Goal: Communication & Community: Share content

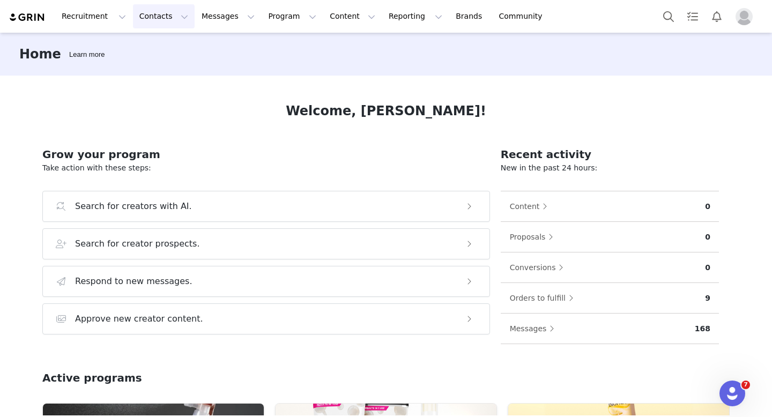
click at [139, 21] on button "Contacts Contacts" at bounding box center [164, 16] width 62 height 24
click at [743, 17] on img "Profile" at bounding box center [743, 16] width 17 height 17
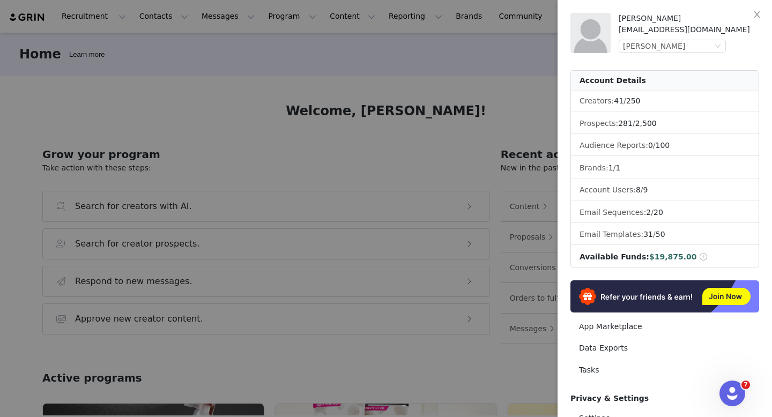
click at [282, 93] on div at bounding box center [386, 208] width 772 height 417
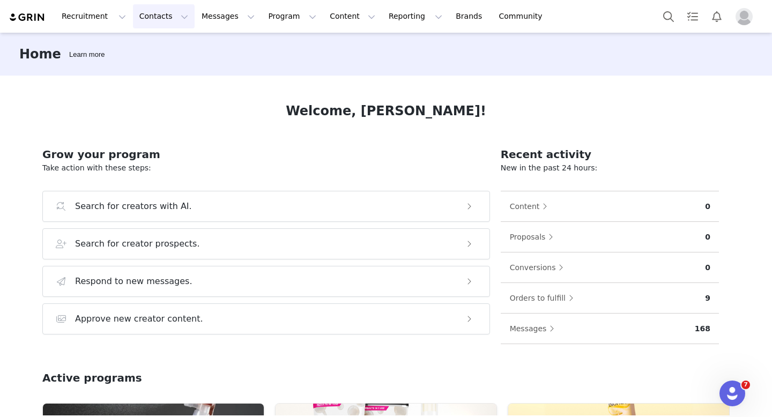
click at [154, 21] on button "Contacts Contacts" at bounding box center [164, 16] width 62 height 24
click at [157, 53] on link "Creators" at bounding box center [167, 48] width 85 height 20
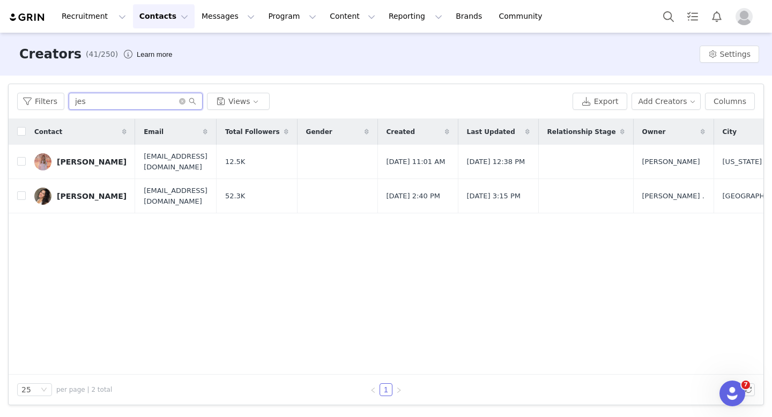
click at [129, 102] on input "jes" at bounding box center [136, 101] width 134 height 17
type input "j"
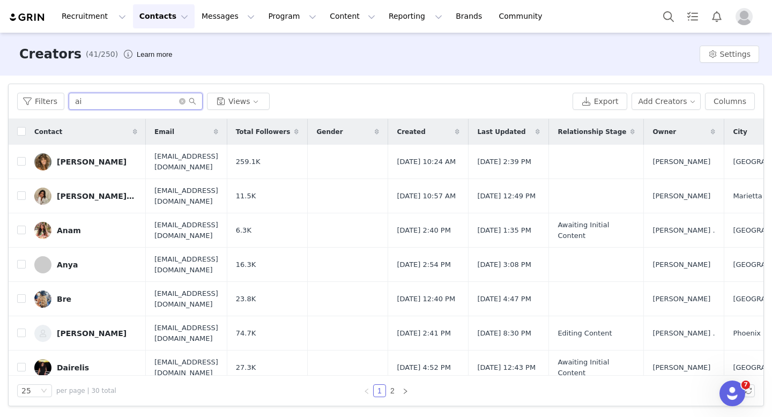
type input "ai"
click at [752, 22] on span "Profile" at bounding box center [743, 16] width 17 height 17
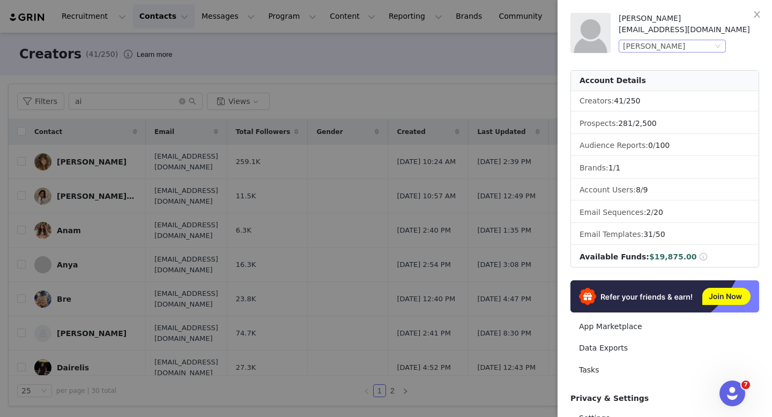
click at [705, 51] on div "[PERSON_NAME]" at bounding box center [667, 46] width 89 height 12
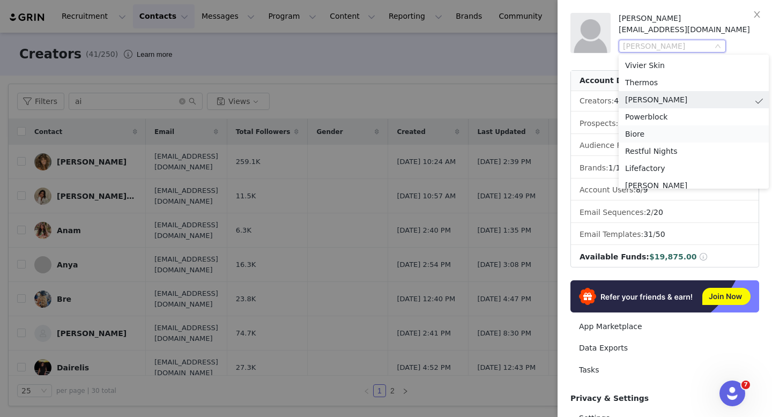
click at [636, 135] on li "Biore" at bounding box center [693, 133] width 150 height 17
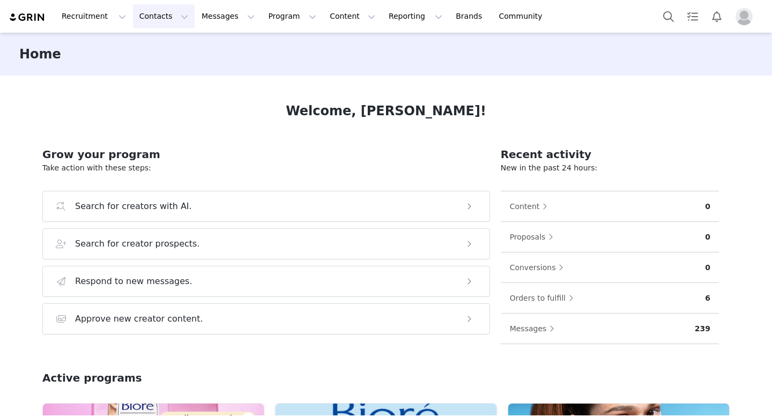
click at [142, 15] on button "Contacts Contacts" at bounding box center [164, 16] width 62 height 24
click at [148, 42] on p "Creators" at bounding box center [150, 47] width 32 height 11
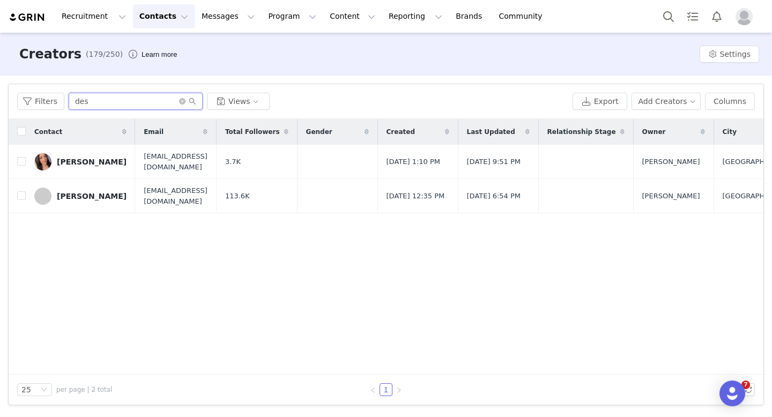
click at [129, 101] on input "des" at bounding box center [136, 101] width 134 height 17
type input "d"
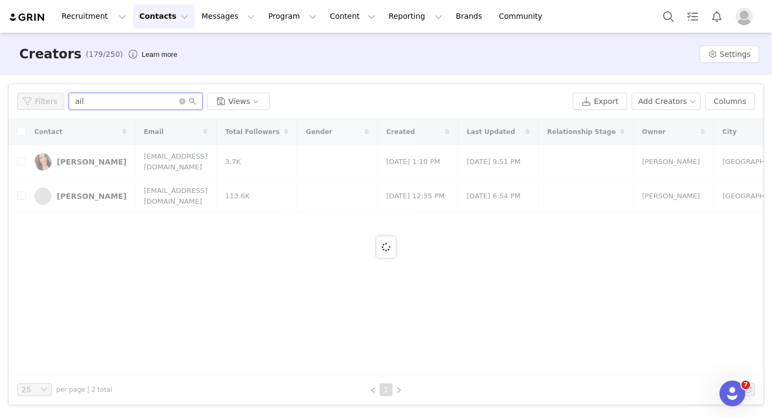
type input "aile"
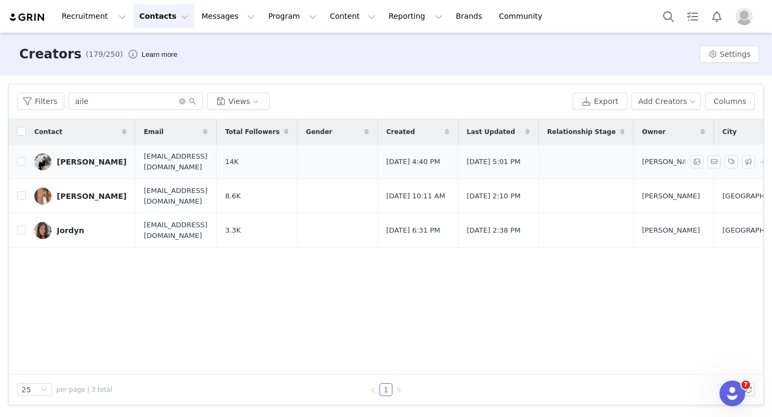
click at [80, 154] on link "Ailene" at bounding box center [80, 161] width 92 height 17
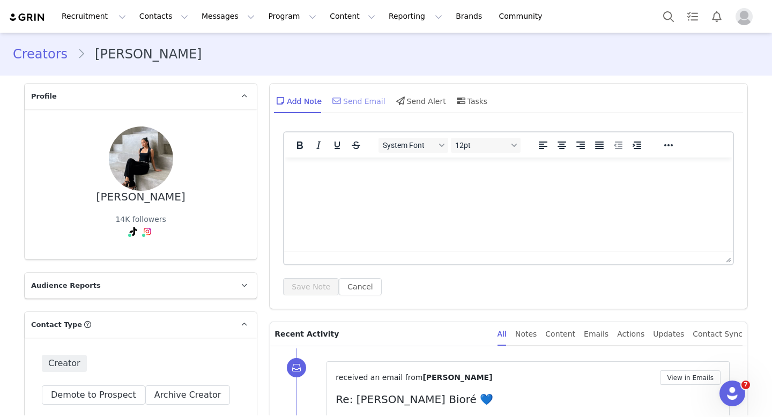
click at [332, 100] on icon at bounding box center [336, 100] width 9 height 9
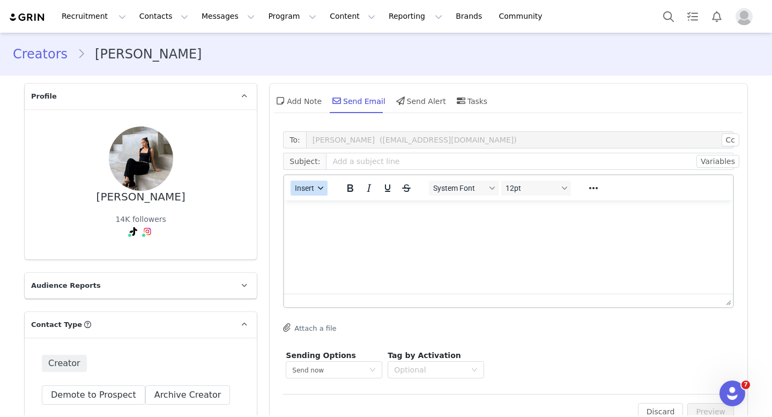
click at [306, 187] on span "Insert" at bounding box center [304, 188] width 19 height 9
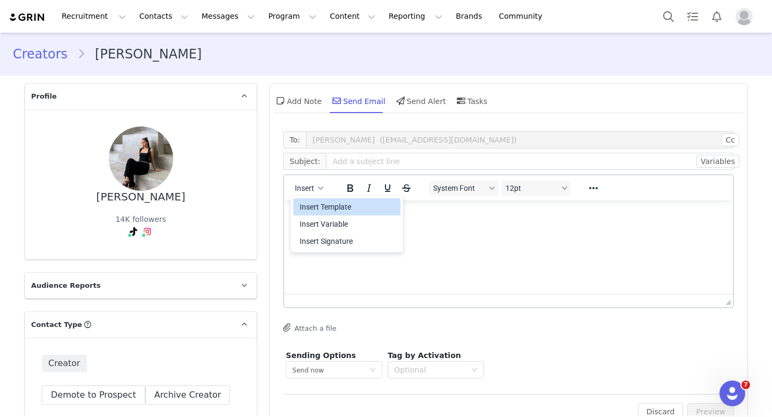
click at [321, 207] on div "Insert Template" at bounding box center [348, 206] width 96 height 13
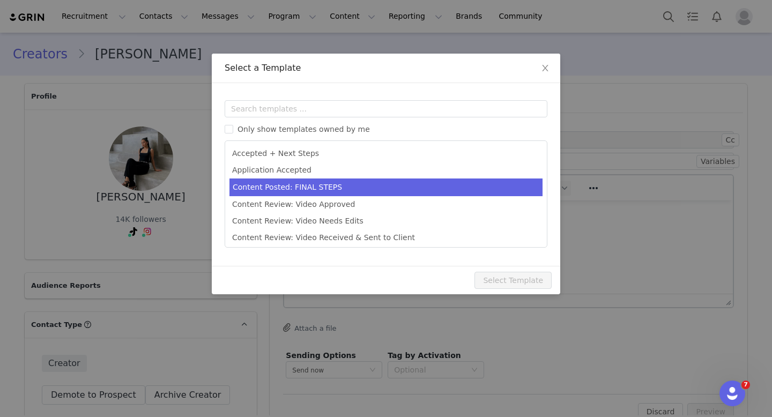
click at [322, 190] on li "Content Posted: FINAL STEPS" at bounding box center [385, 187] width 313 height 18
type input "[First Name] Let’s Collab! Paid Opportunity with Bioré 💙"
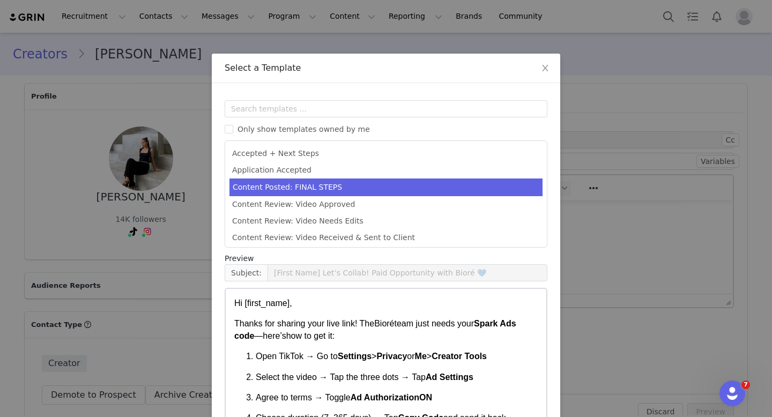
scroll to position [59, 0]
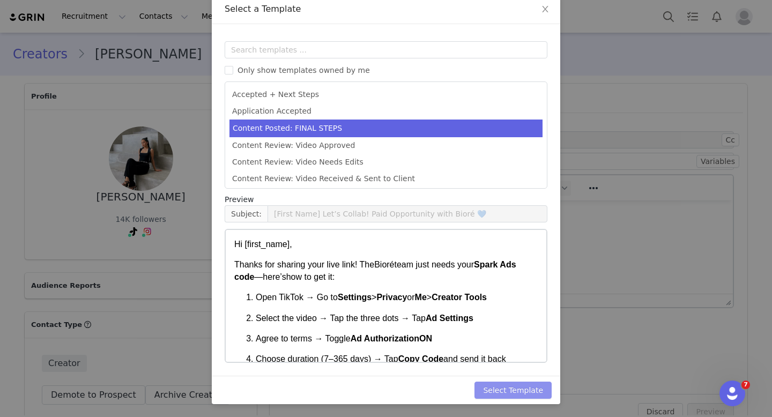
click at [511, 388] on button "Select Template" at bounding box center [512, 389] width 77 height 17
type input "[First Name] Let’s Collab! Paid Opportunity with Bioré 💙"
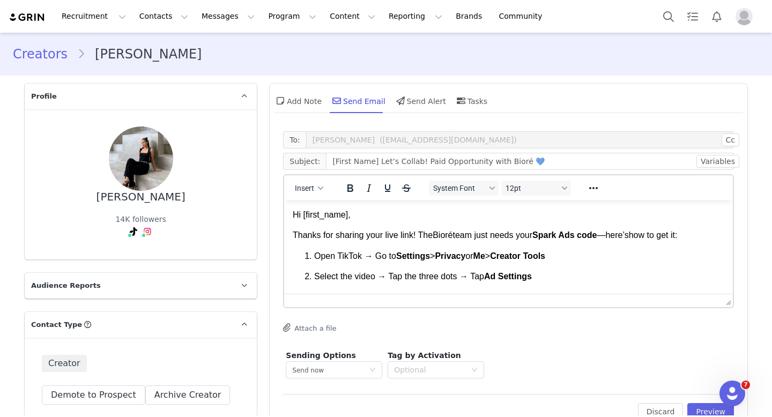
click at [391, 257] on span "Open TikTok → Go to" at bounding box center [355, 255] width 82 height 9
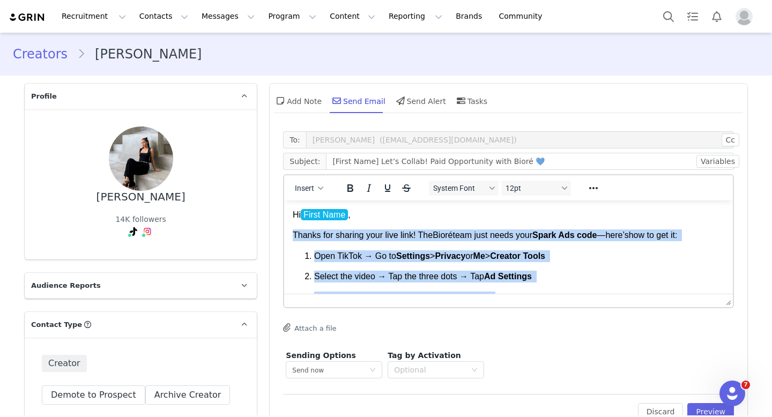
drag, startPoint x: 432, startPoint y: 257, endPoint x: 293, endPoint y: 237, distance: 140.8
click at [293, 237] on body "Hi First Name , Thanks for sharing your live link! The Bioré team just needs yo…" at bounding box center [508, 358] width 431 height 298
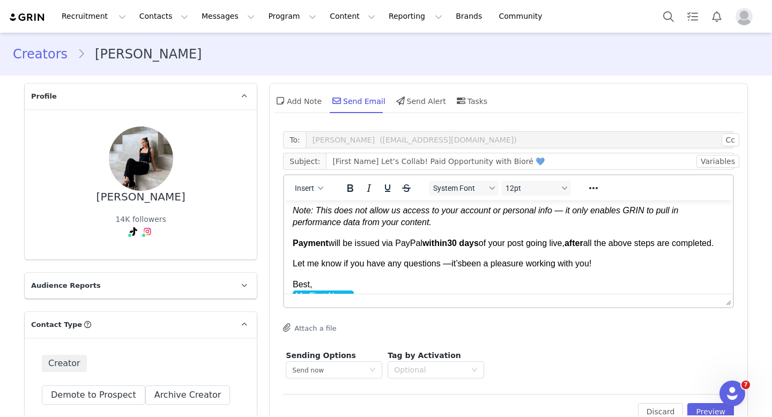
scroll to position [119, 0]
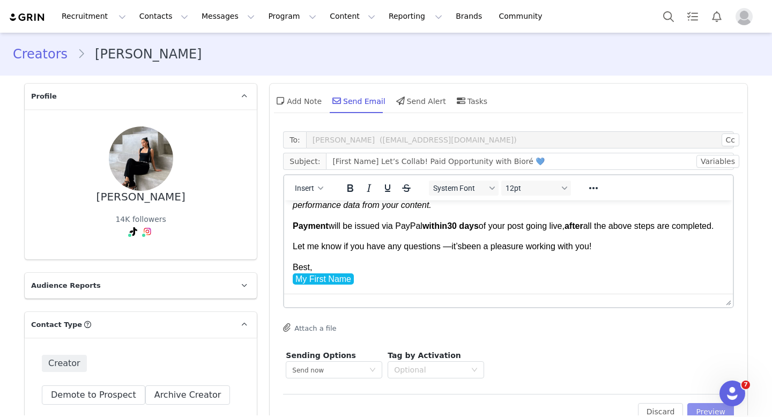
click at [700, 407] on button "Preview" at bounding box center [710, 411] width 47 height 17
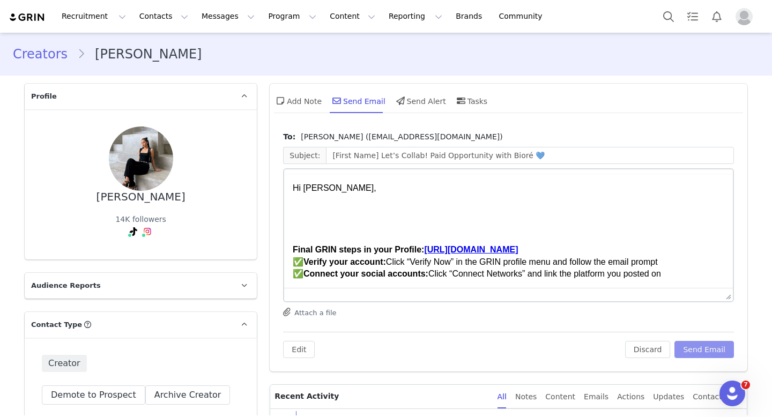
scroll to position [0, 0]
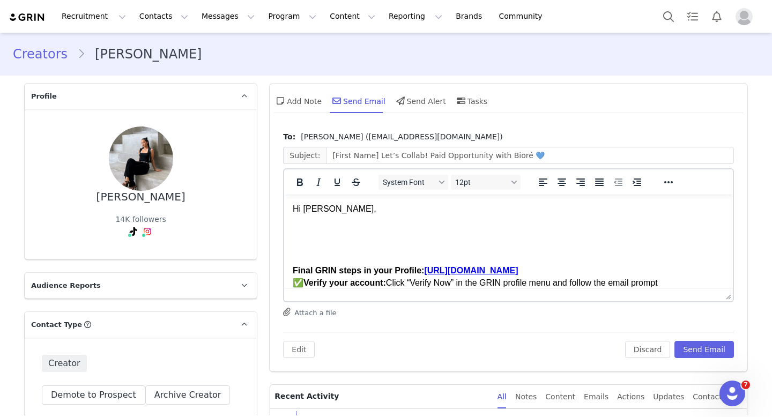
click at [413, 236] on body "Hi Ailene, Final GRIN steps in your Profile: https://biore.grin.live/87067143-8…" at bounding box center [508, 305] width 431 height 204
drag, startPoint x: 495, startPoint y: 155, endPoint x: 330, endPoint y: 156, distance: 164.5
click at [330, 156] on input "[First Name] Let’s Collab! Paid Opportunity with Bioré 💙" at bounding box center [530, 155] width 408 height 17
type input "Ailene x Bioré 💙"
click at [328, 240] on body "Hi Ailene, Final GRIN steps in your Profile: https://biore.grin.live/87067143-8…" at bounding box center [508, 305] width 431 height 204
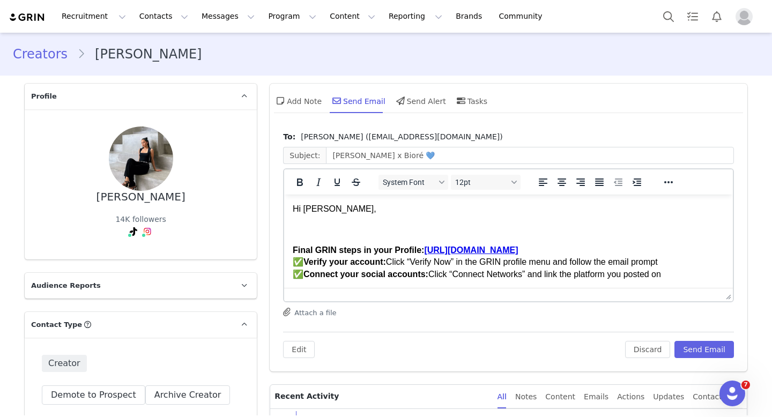
scroll to position [119, 0]
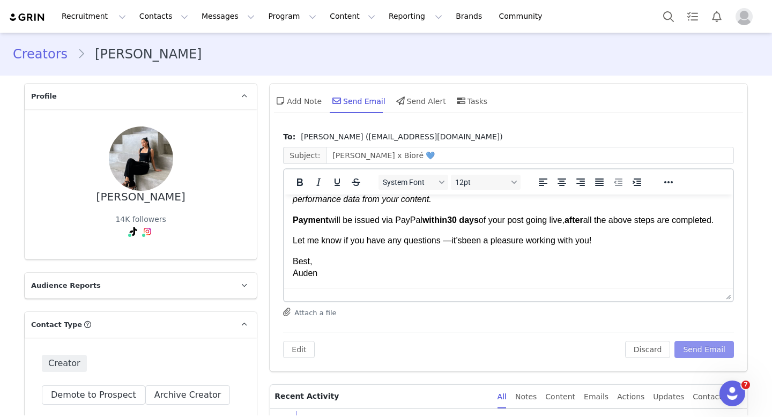
click at [694, 349] on button "Send Email" at bounding box center [703, 349] width 59 height 17
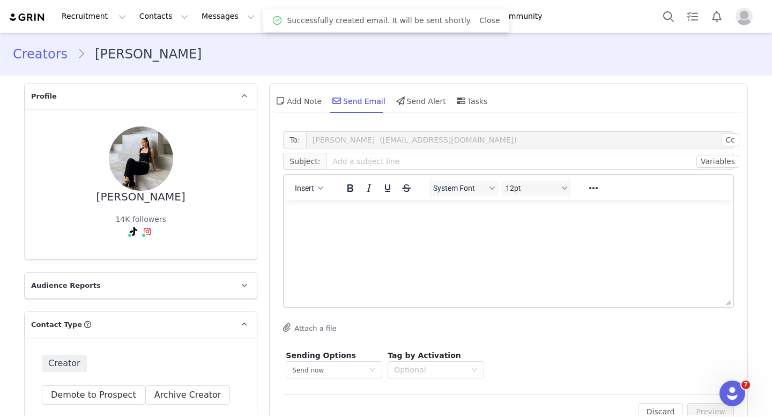
scroll to position [0, 0]
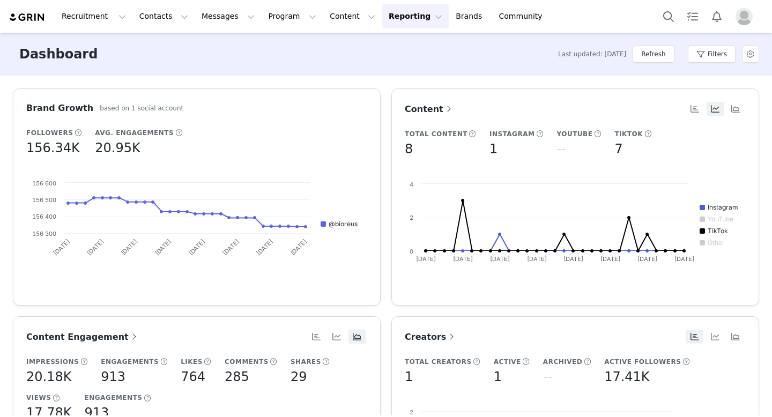
click at [742, 22] on img "Profile" at bounding box center [743, 16] width 17 height 17
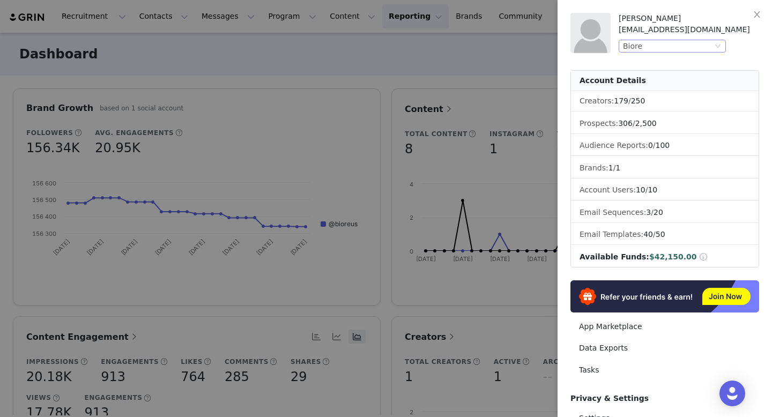
click at [707, 47] on div "Biore" at bounding box center [667, 46] width 89 height 12
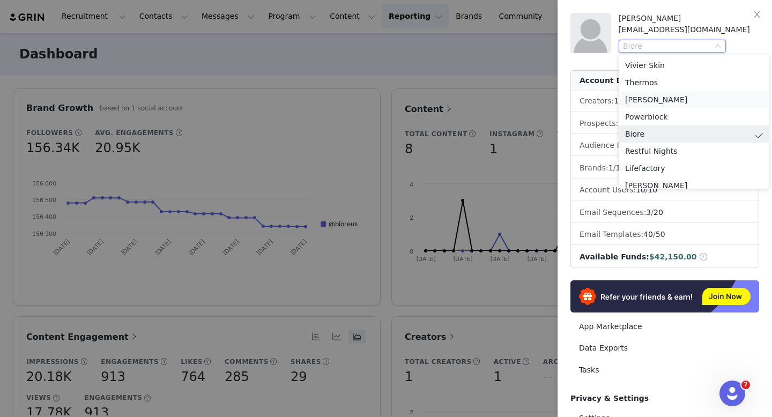
click at [662, 100] on li "[PERSON_NAME]" at bounding box center [693, 99] width 150 height 17
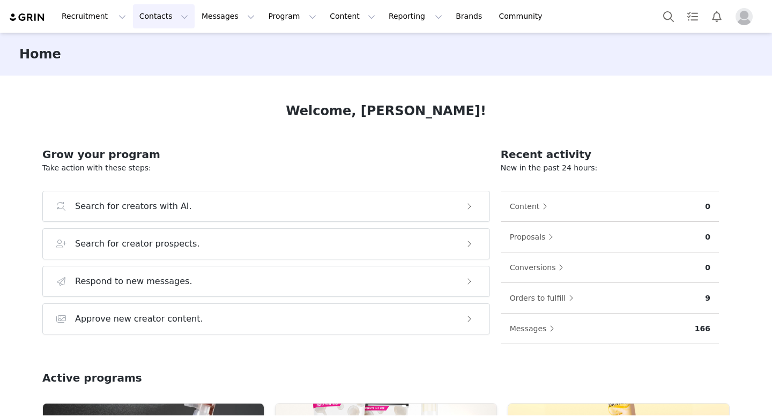
click at [161, 23] on button "Contacts Contacts" at bounding box center [164, 16] width 62 height 24
click at [158, 45] on p "Creators" at bounding box center [150, 47] width 32 height 11
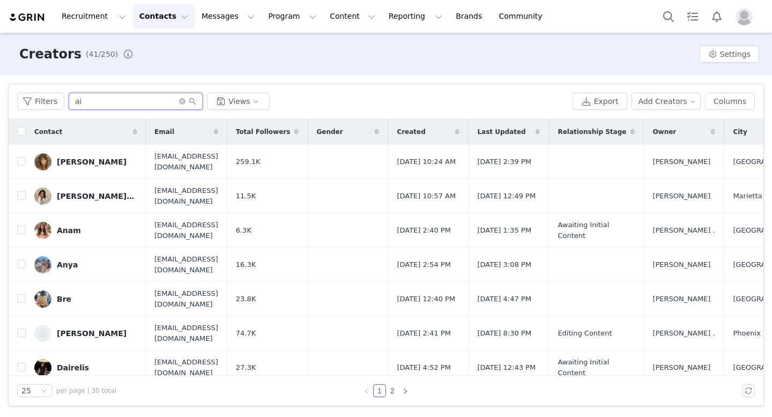
click at [122, 100] on input "ai" at bounding box center [136, 101] width 134 height 17
type input "a"
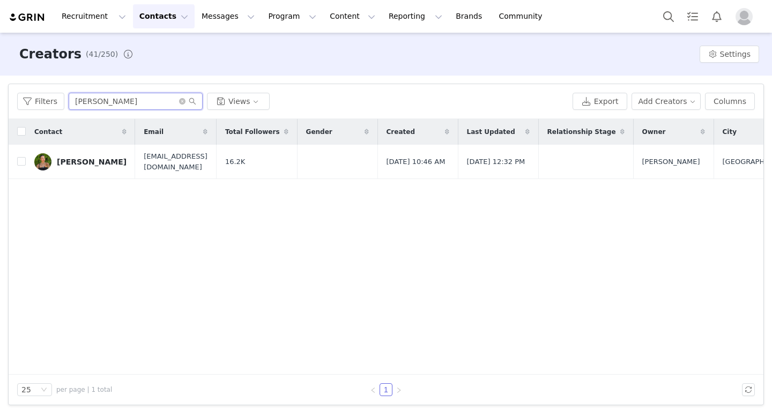
type input "kari"
click at [168, 20] on button "Contacts Contacts" at bounding box center [164, 16] width 62 height 24
click at [153, 44] on p "Creators" at bounding box center [150, 47] width 32 height 11
click at [51, 162] on link "[PERSON_NAME]" at bounding box center [80, 161] width 92 height 17
click at [21, 162] on input "checkbox" at bounding box center [21, 161] width 9 height 9
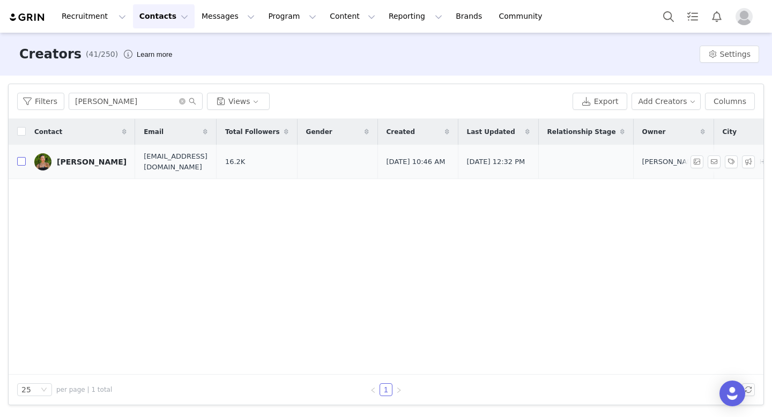
checkbox input "true"
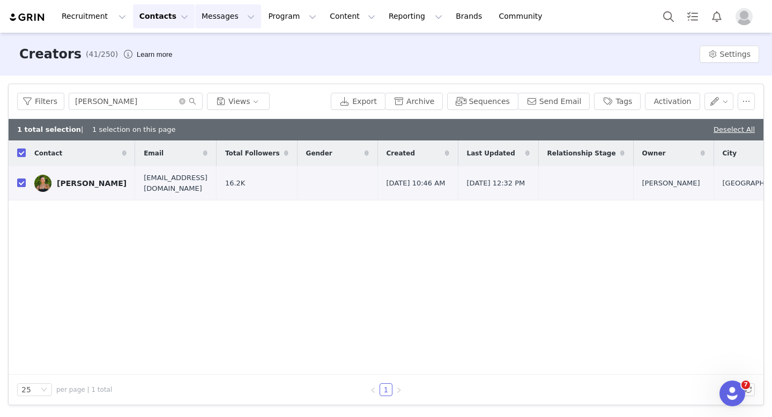
click at [214, 22] on button "Messages Messages" at bounding box center [228, 16] width 66 height 24
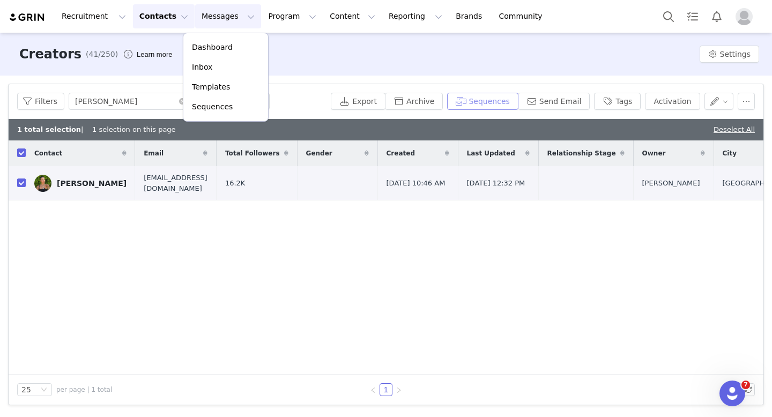
click at [462, 100] on button "Sequences" at bounding box center [482, 101] width 71 height 17
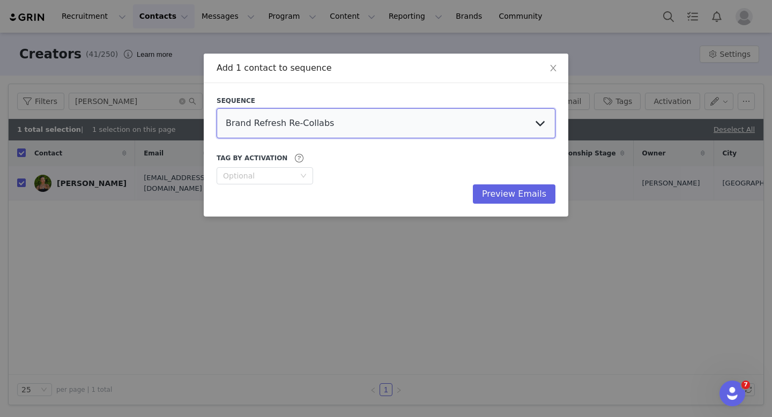
click at [426, 121] on select "Brand Refresh Re-Collabs Auden's 2025 Outreach" at bounding box center [385, 123] width 339 height 30
click at [216, 108] on select "Brand Refresh Re-Collabs Auden's 2025 Outreach" at bounding box center [385, 123] width 339 height 30
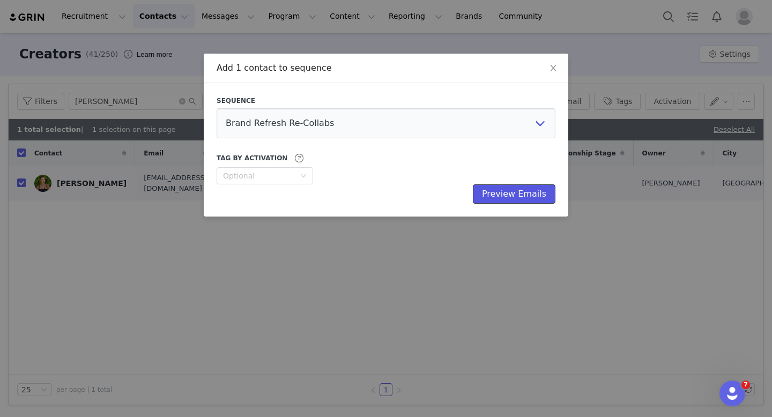
click at [500, 194] on button "Preview Emails" at bounding box center [514, 193] width 83 height 19
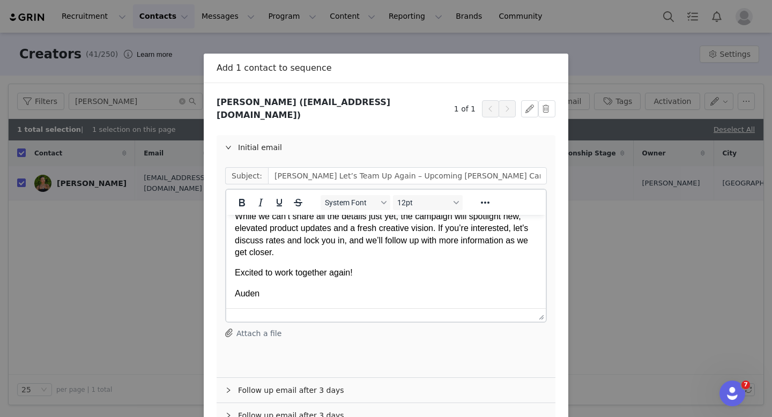
scroll to position [59, 0]
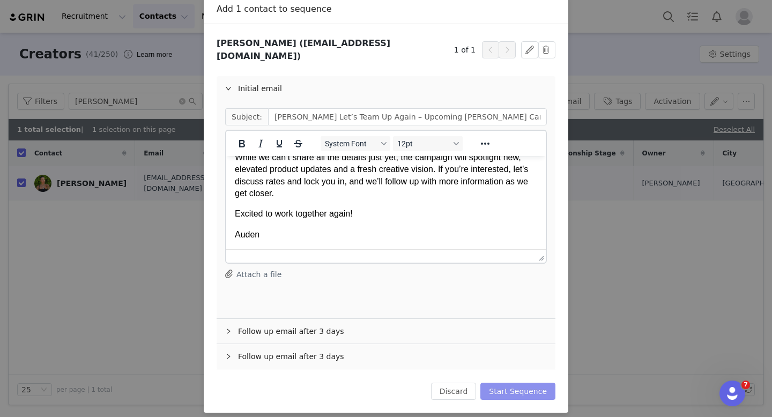
click at [516, 390] on button "Start Sequence" at bounding box center [517, 391] width 75 height 17
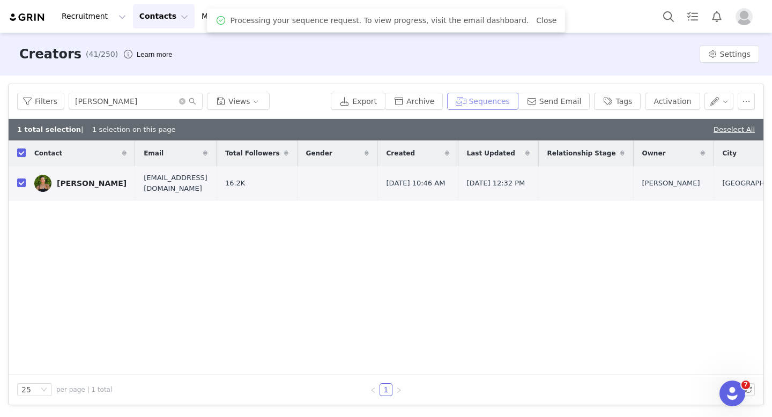
scroll to position [0, 0]
click at [21, 183] on input "checkbox" at bounding box center [21, 182] width 9 height 9
checkbox input "false"
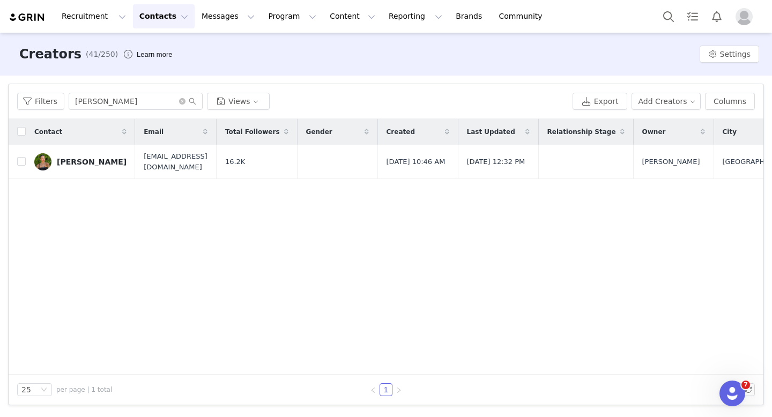
click at [739, 10] on img "Profile" at bounding box center [743, 16] width 17 height 17
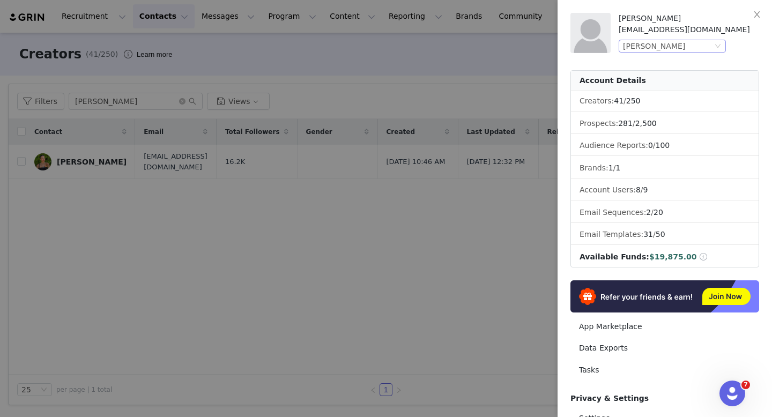
click at [692, 48] on div "[PERSON_NAME]" at bounding box center [667, 46] width 89 height 12
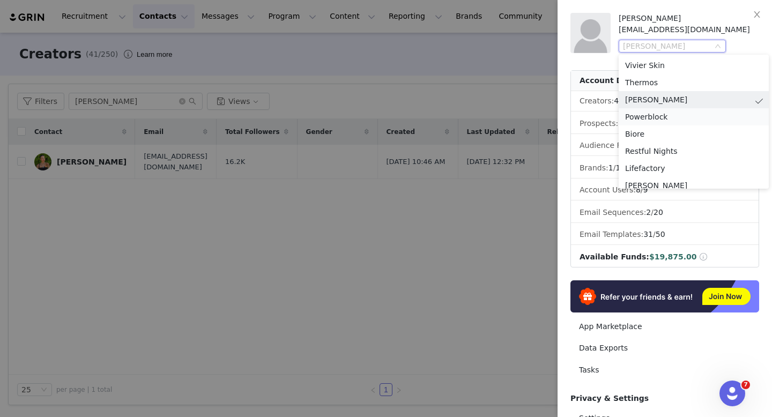
click at [662, 116] on li "Powerblock" at bounding box center [693, 116] width 150 height 17
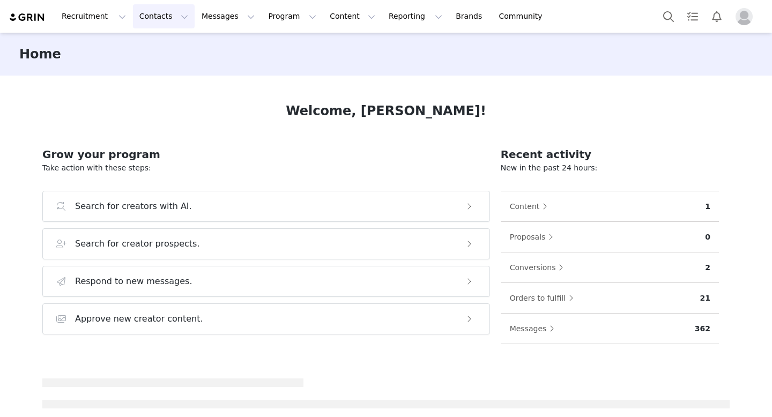
click at [154, 25] on button "Contacts Contacts" at bounding box center [164, 16] width 62 height 24
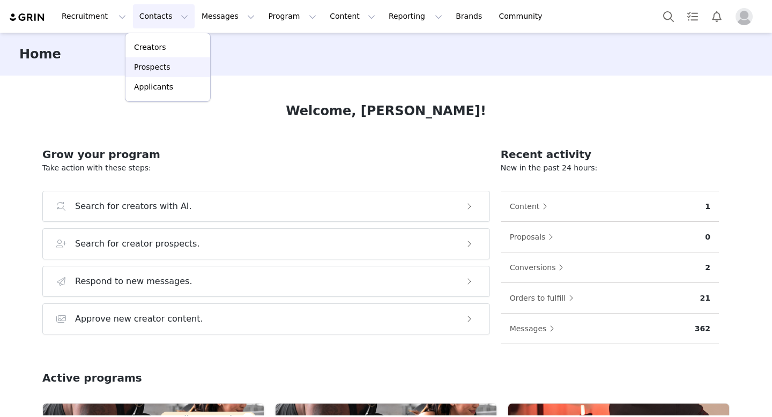
click at [156, 66] on p "Prospects" at bounding box center [152, 67] width 36 height 11
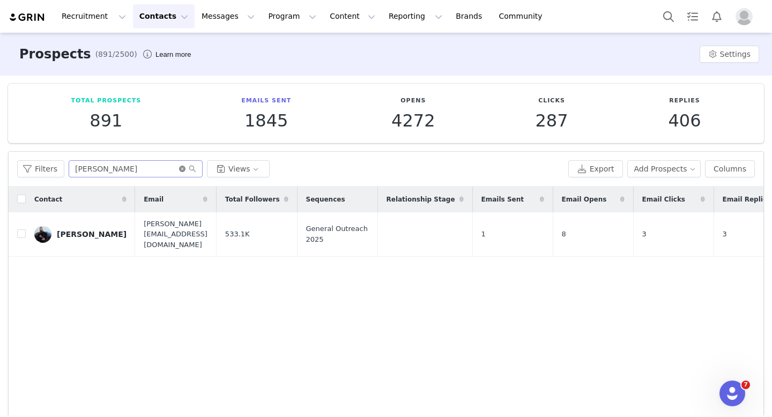
click at [182, 169] on icon "icon: close-circle" at bounding box center [182, 169] width 6 height 6
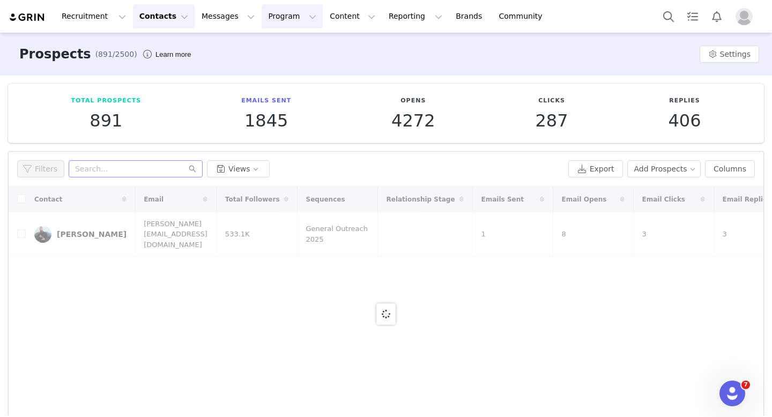
click at [273, 11] on button "Program Program" at bounding box center [291, 16] width 61 height 24
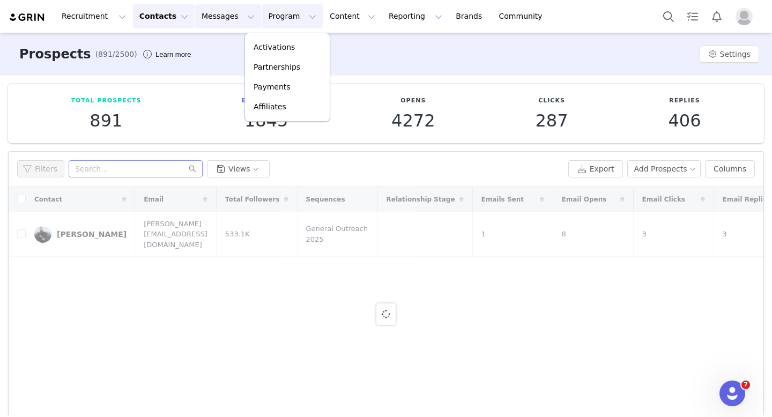
click at [201, 16] on button "Messages Messages" at bounding box center [228, 16] width 66 height 24
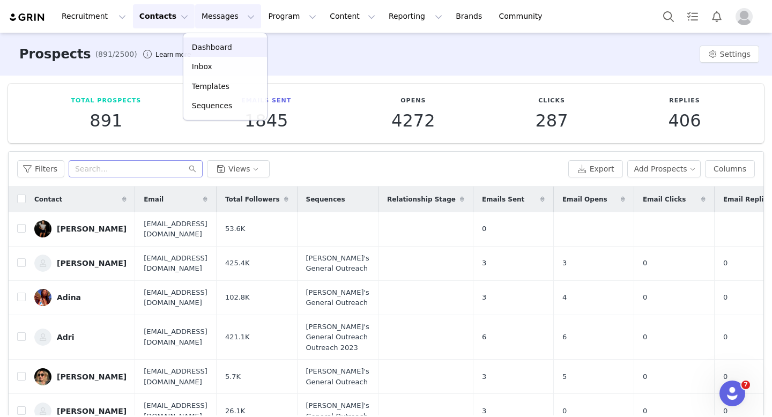
click at [161, 17] on button "Contacts Contacts" at bounding box center [164, 16] width 62 height 24
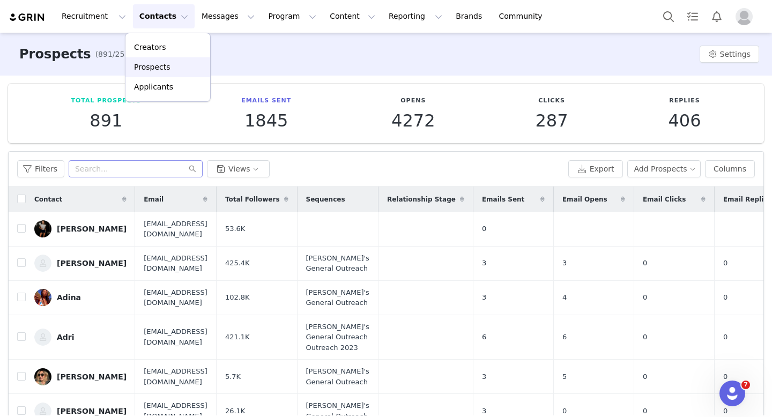
click at [156, 63] on p "Prospects" at bounding box center [152, 67] width 36 height 11
click at [657, 173] on button "Add Prospects" at bounding box center [664, 168] width 74 height 17
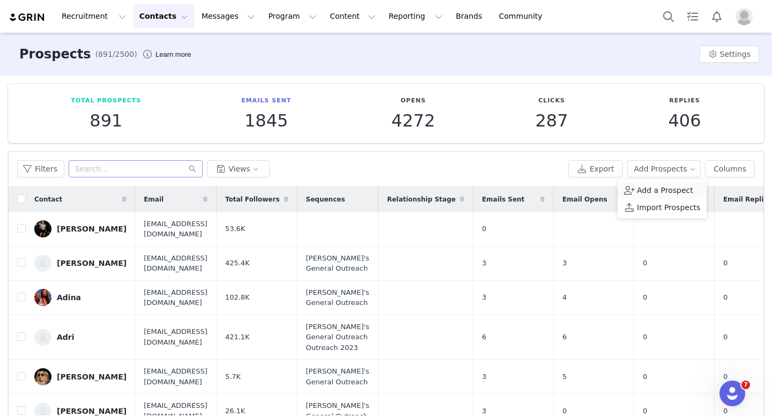
click at [656, 195] on span "Add a Prospect" at bounding box center [665, 190] width 56 height 12
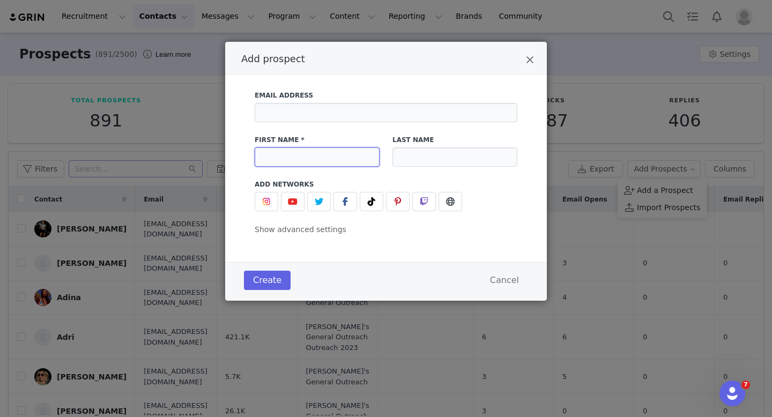
click at [330, 160] on input "Add prospect" at bounding box center [316, 156] width 125 height 19
paste input "[PERSON_NAME]"
type input "[PERSON_NAME]"
click at [416, 157] on input "Add prospect" at bounding box center [454, 156] width 125 height 19
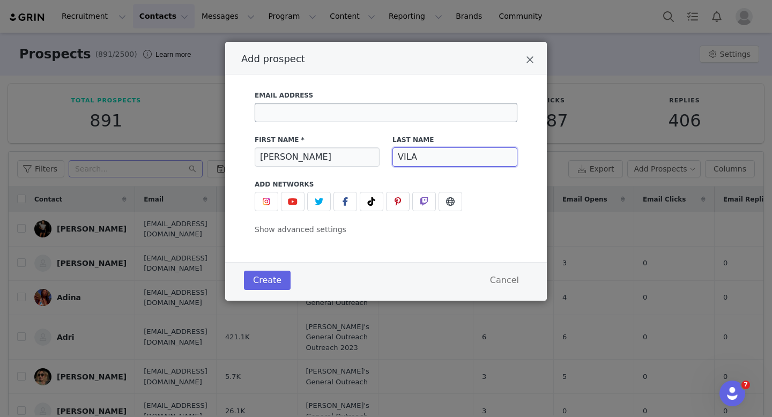
type input "VILA"
click at [360, 114] on input "Add prospect" at bounding box center [385, 112] width 263 height 19
paste input "[PERSON_NAME]"
type input "A"
paste input "[PERSON_NAME][EMAIL_ADDRESS][DOMAIN_NAME]"
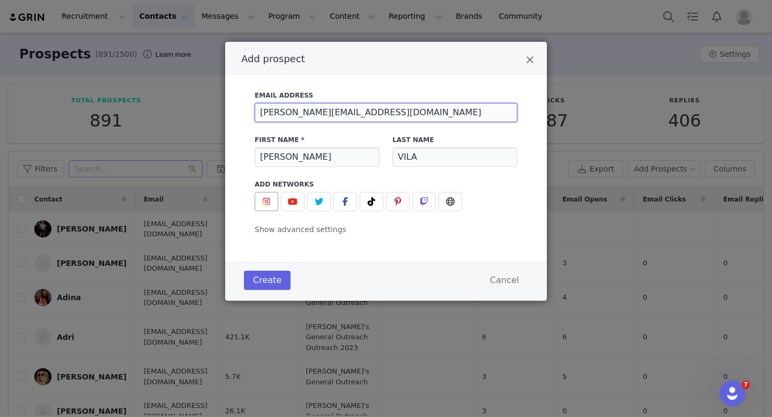
type input "[PERSON_NAME][EMAIL_ADDRESS][DOMAIN_NAME]"
click at [269, 202] on img "Add prospect" at bounding box center [266, 201] width 9 height 9
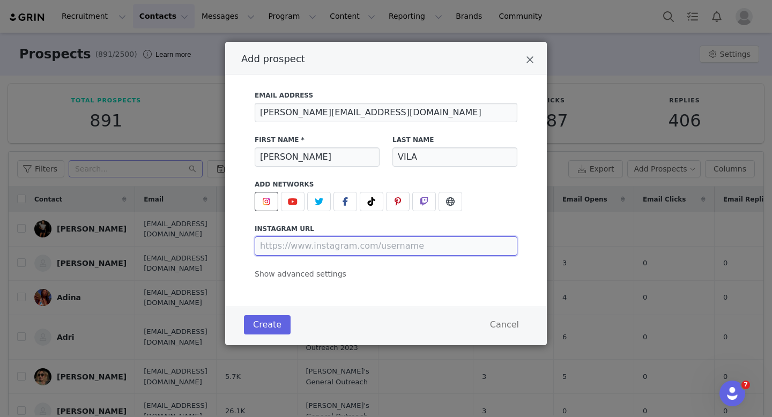
click at [328, 242] on input "Add prospect" at bounding box center [385, 245] width 263 height 19
paste input "[URL][DOMAIN_NAME][DOMAIN_NAME]"
type input "[URL][DOMAIN_NAME][DOMAIN_NAME]"
click at [343, 287] on div "Email Address [PERSON_NAME][EMAIL_ADDRESS][DOMAIN_NAME] First Name * [PERSON_NA…" at bounding box center [385, 190] width 321 height 232
click at [266, 316] on button "Create" at bounding box center [267, 324] width 47 height 19
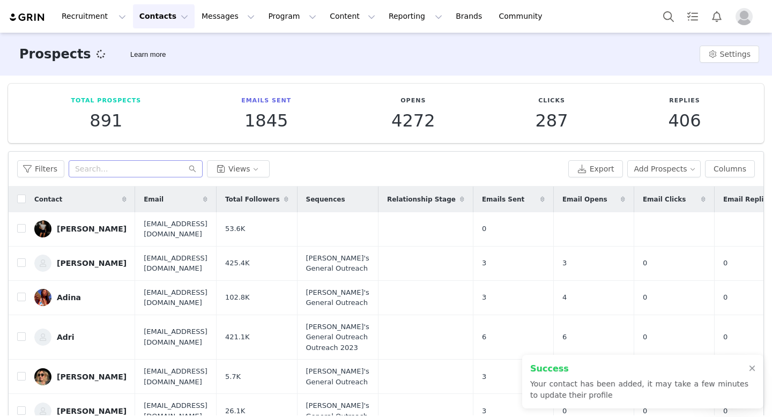
click at [114, 170] on div at bounding box center [386, 208] width 772 height 417
click at [114, 170] on input "text" at bounding box center [136, 168] width 134 height 17
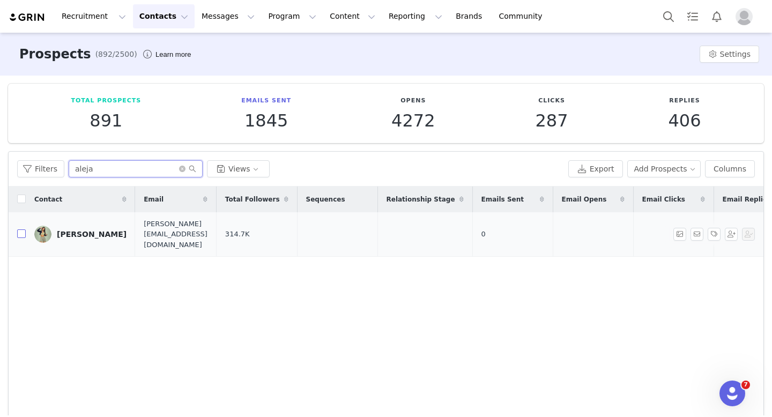
type input "aleja"
click at [21, 229] on input "checkbox" at bounding box center [21, 233] width 9 height 9
checkbox input "true"
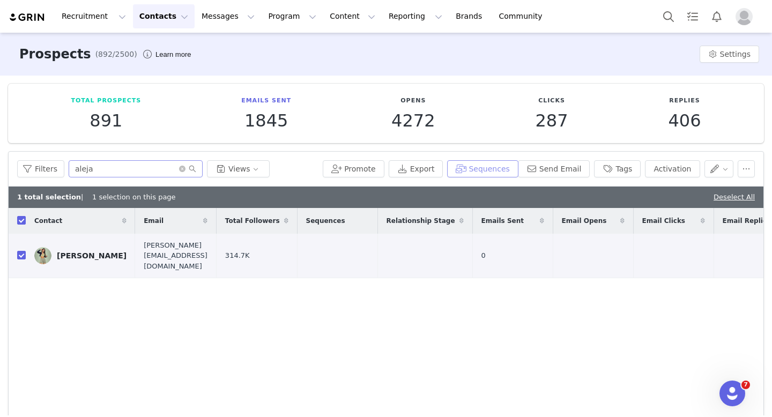
click at [490, 174] on button "Sequences" at bounding box center [482, 168] width 71 height 17
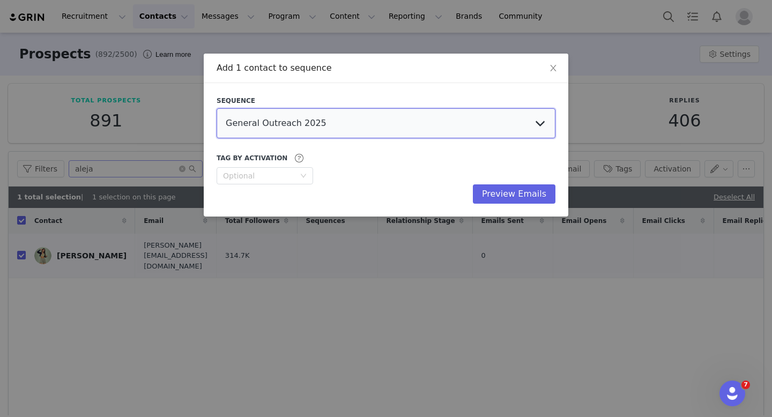
click at [488, 123] on select "General Outreach 2025 International Outreach 2025 Auden's Amazon Outreach 2024 …" at bounding box center [385, 123] width 339 height 30
click at [216, 108] on select "General Outreach 2025 International Outreach 2025 Auden's Amazon Outreach 2024 …" at bounding box center [385, 123] width 339 height 30
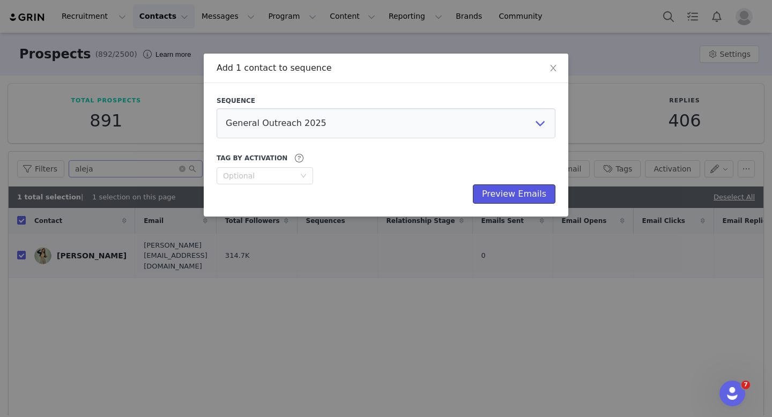
click at [498, 190] on button "Preview Emails" at bounding box center [514, 193] width 83 height 19
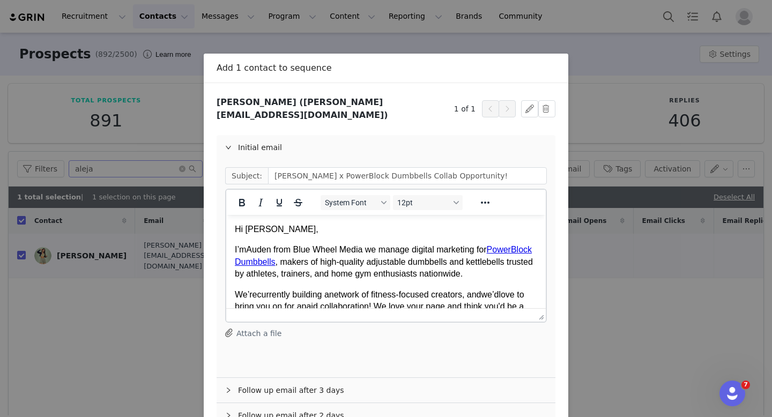
scroll to position [59, 0]
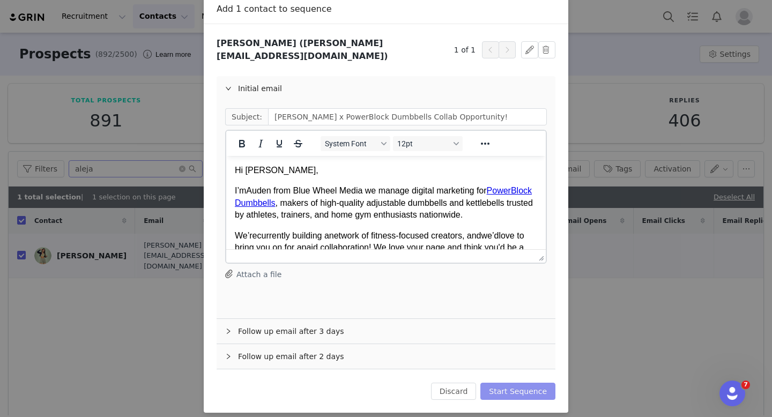
click at [507, 386] on button "Start Sequence" at bounding box center [517, 391] width 75 height 17
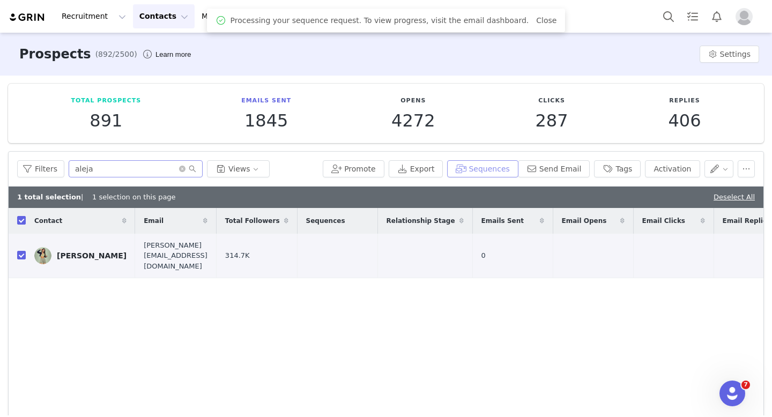
scroll to position [0, 0]
click at [275, 358] on div "Contact Email Total Followers Sequences Relationship Stage Emails Sent Email Op…" at bounding box center [386, 325] width 754 height 234
click at [739, 23] on img "Profile" at bounding box center [743, 16] width 17 height 17
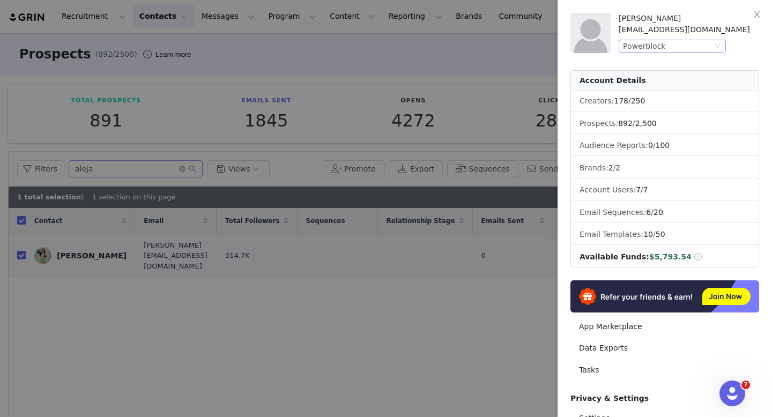
click at [691, 46] on div "Powerblock" at bounding box center [667, 46] width 89 height 12
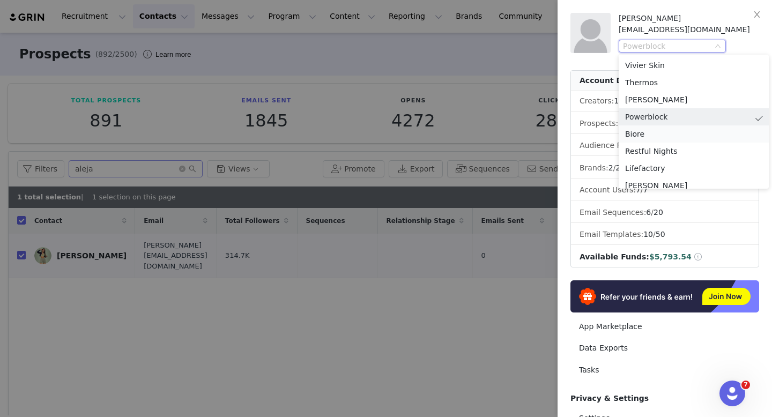
click at [655, 131] on li "Biore" at bounding box center [693, 133] width 150 height 17
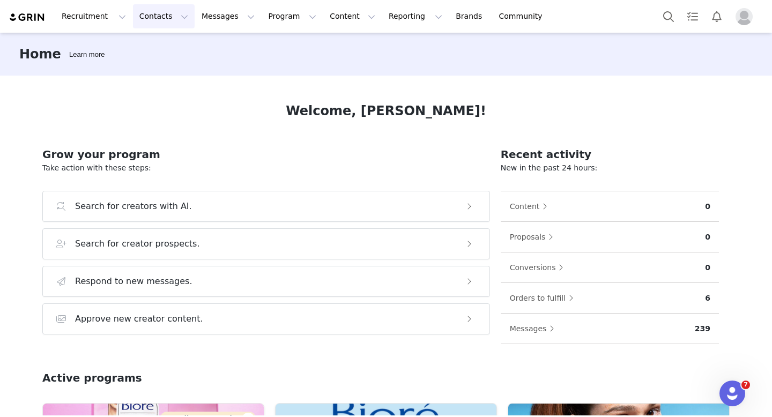
click at [145, 14] on button "Contacts Contacts" at bounding box center [164, 16] width 62 height 24
click at [154, 43] on p "Creators" at bounding box center [150, 47] width 32 height 11
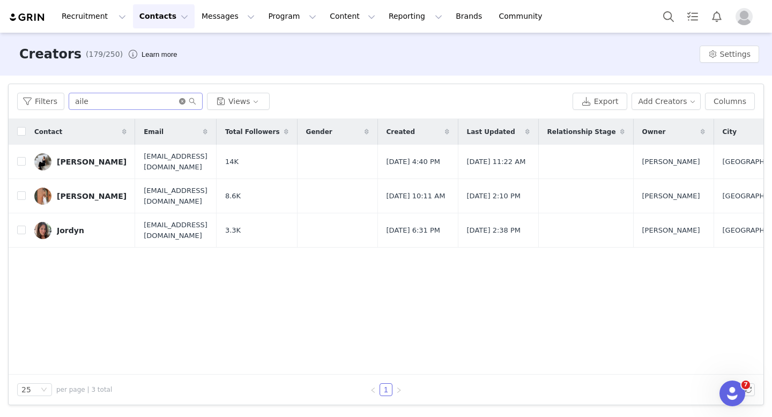
click at [182, 99] on icon "icon: close-circle" at bounding box center [182, 101] width 6 height 6
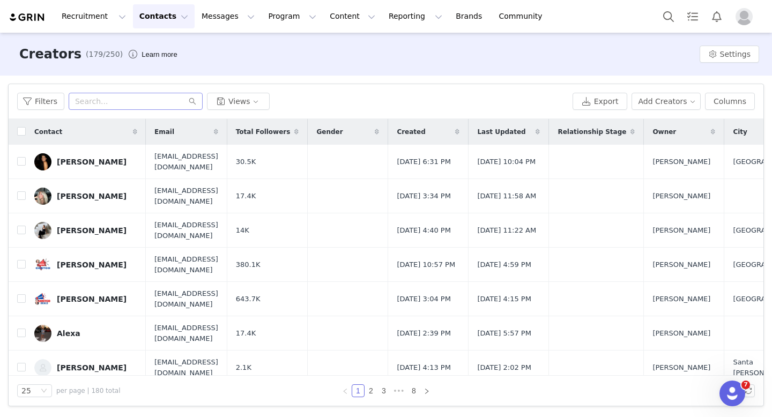
click at [746, 16] on img "Profile" at bounding box center [743, 16] width 17 height 17
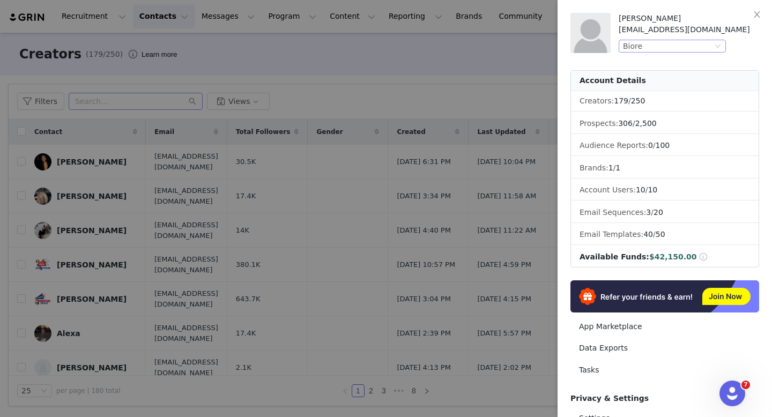
click at [690, 49] on div "Biore" at bounding box center [667, 46] width 89 height 12
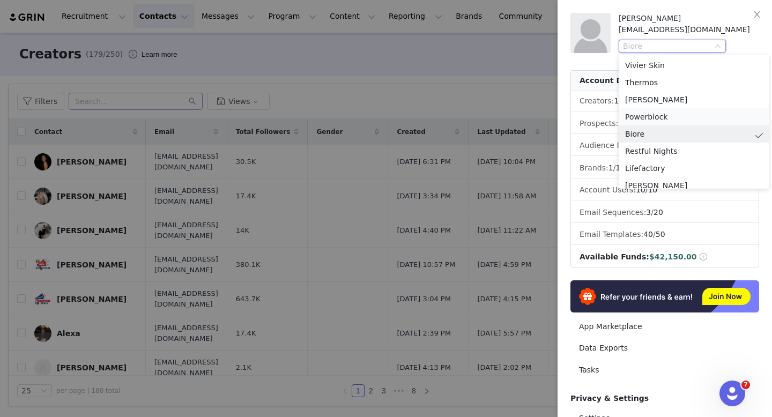
click at [657, 114] on li "Powerblock" at bounding box center [693, 116] width 150 height 17
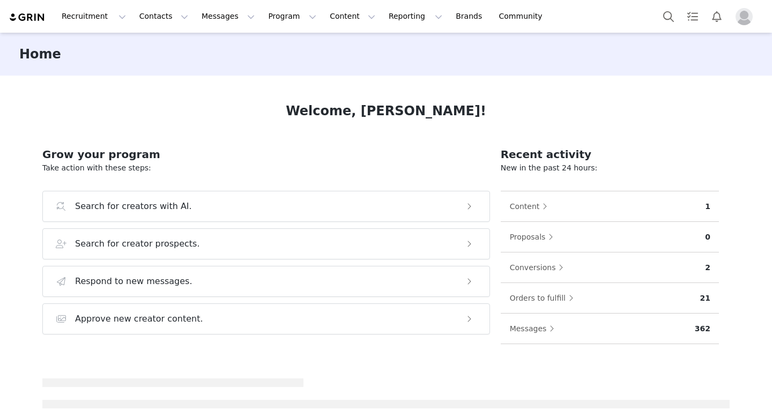
click at [133, 20] on button "Contacts Contacts" at bounding box center [164, 16] width 62 height 24
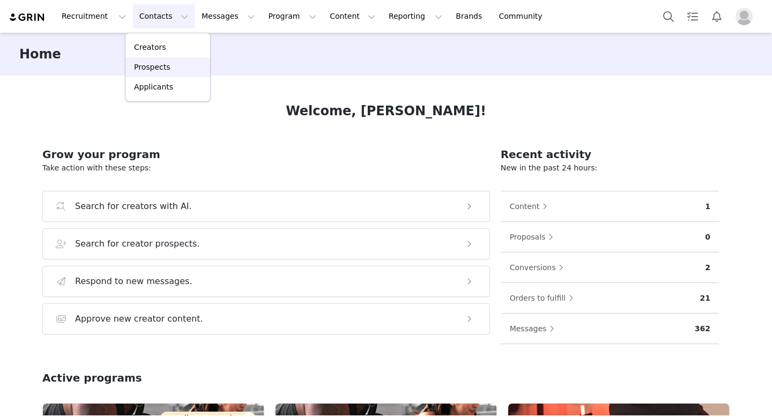
click at [144, 64] on p "Prospects" at bounding box center [152, 67] width 36 height 11
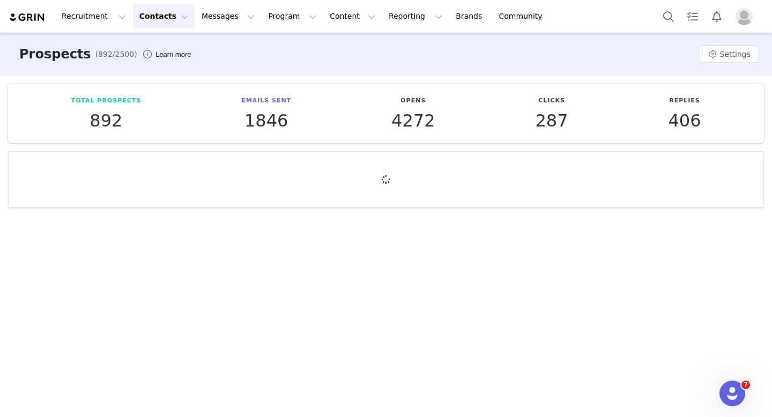
click at [155, 13] on button "Contacts Contacts" at bounding box center [164, 16] width 62 height 24
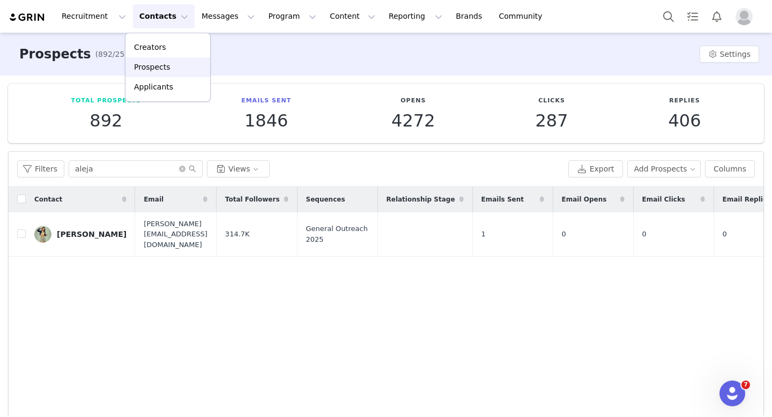
click at [148, 67] on p "Prospects" at bounding box center [152, 67] width 36 height 11
click at [180, 167] on icon "icon: close-circle" at bounding box center [182, 169] width 6 height 6
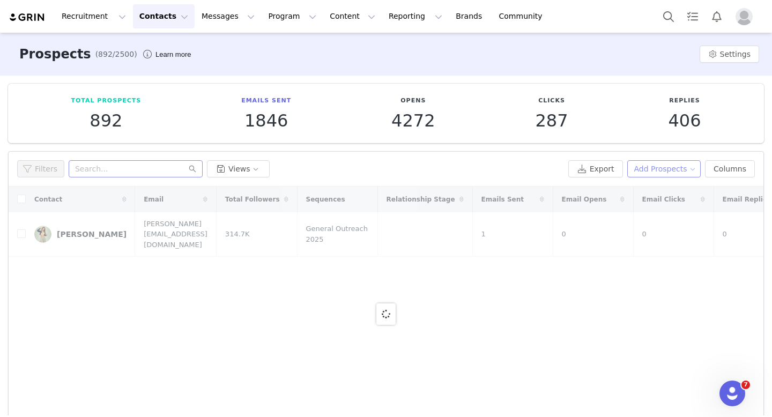
click at [679, 171] on button "Add Prospects" at bounding box center [664, 168] width 74 height 17
click at [661, 190] on span "Add a Prospect" at bounding box center [665, 190] width 56 height 12
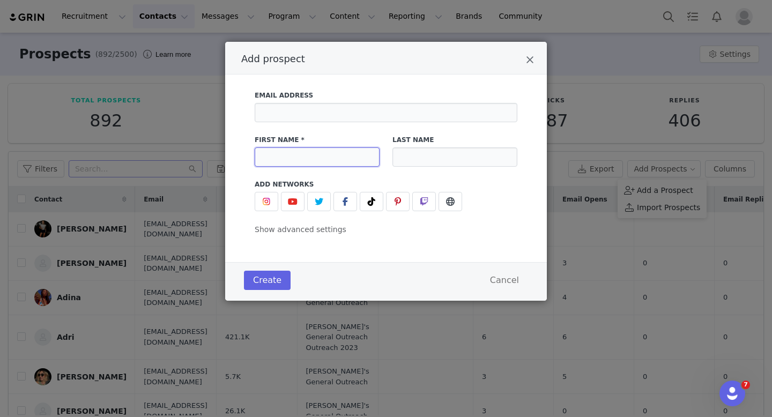
click at [371, 153] on input "Add prospect" at bounding box center [316, 156] width 125 height 19
paste input "Karina Blackwood"
drag, startPoint x: 331, startPoint y: 154, endPoint x: 288, endPoint y: 155, distance: 43.4
click at [288, 155] on input "Karina Blackwood" at bounding box center [316, 156] width 125 height 19
type input "Karina Blackwood"
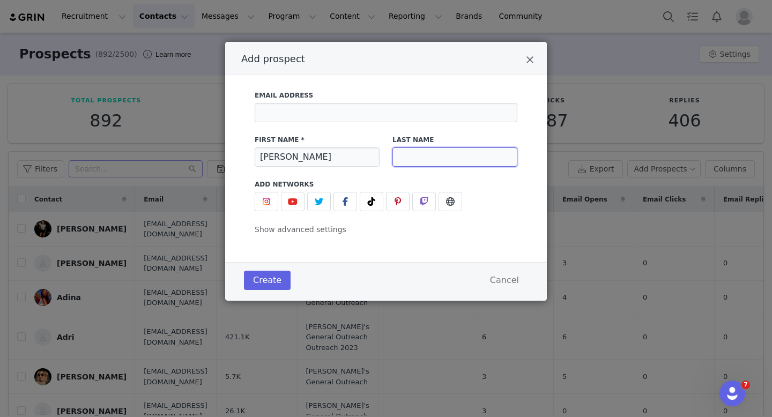
click at [452, 155] on input "Add prospect" at bounding box center [454, 156] width 125 height 19
paste input "Blackwood"
type input "Blackwood"
click at [327, 156] on input "Karina Blackwood" at bounding box center [316, 156] width 125 height 19
type input "Karina"
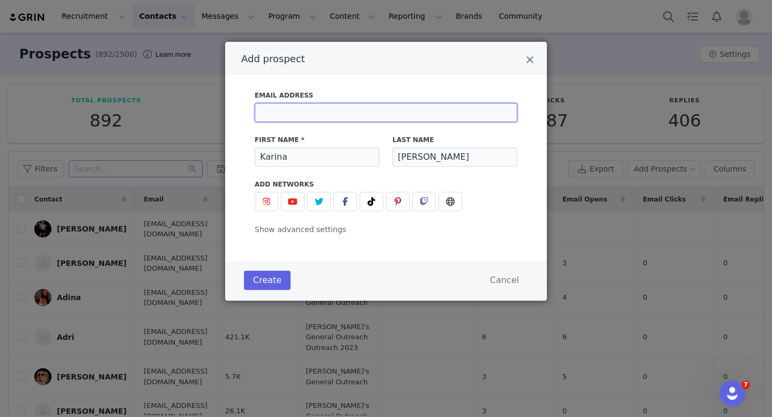
click at [318, 113] on input "Add prospect" at bounding box center [385, 112] width 263 height 19
paste input "jordanna@jacdigitalmedia.com"
type input "jordanna@jacdigitalmedia.com"
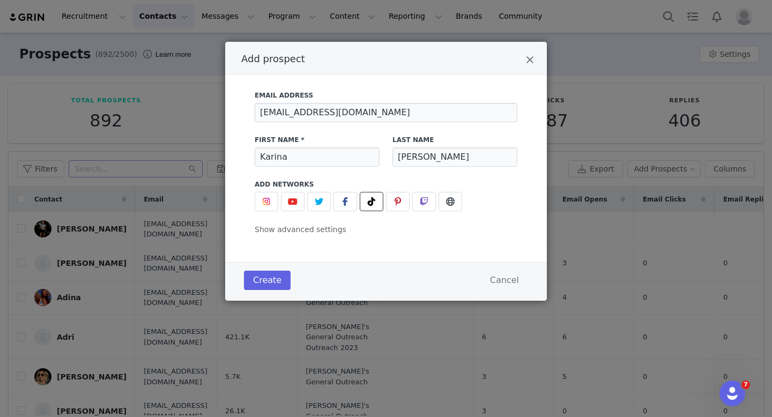
click at [361, 200] on button "Add prospect" at bounding box center [372, 201] width 24 height 19
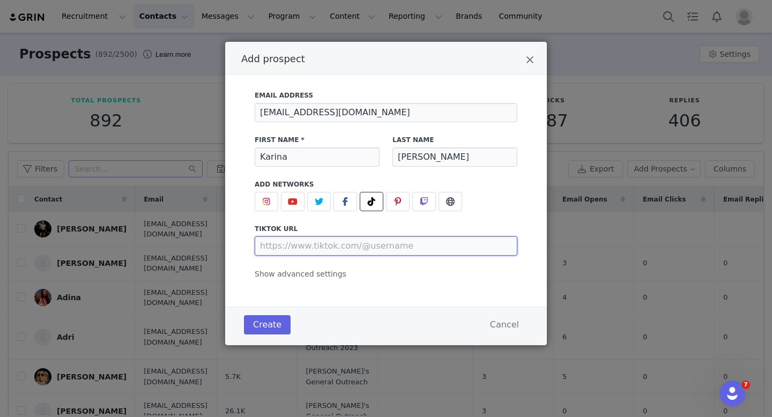
click at [342, 242] on input "Add prospect" at bounding box center [385, 245] width 263 height 19
paste input "https://www.tiktok.com/@blissedhappiness"
type input "https://www.tiktok.com/@blissedhappiness"
click at [259, 334] on div "Create Cancel" at bounding box center [385, 324] width 289 height 25
click at [268, 323] on button "Create" at bounding box center [267, 324] width 47 height 19
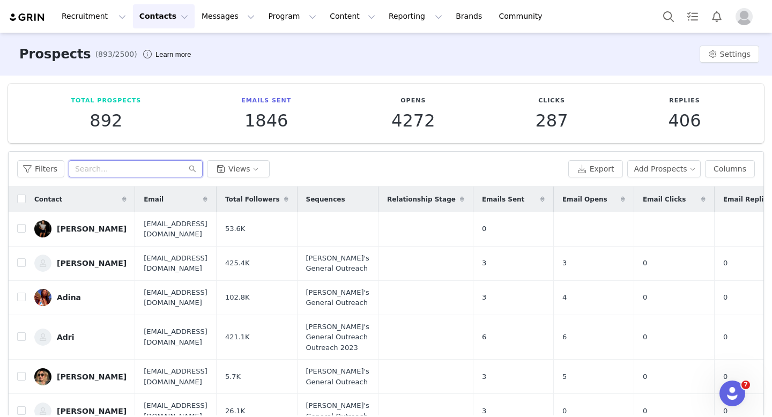
click at [136, 172] on input "text" at bounding box center [136, 168] width 134 height 17
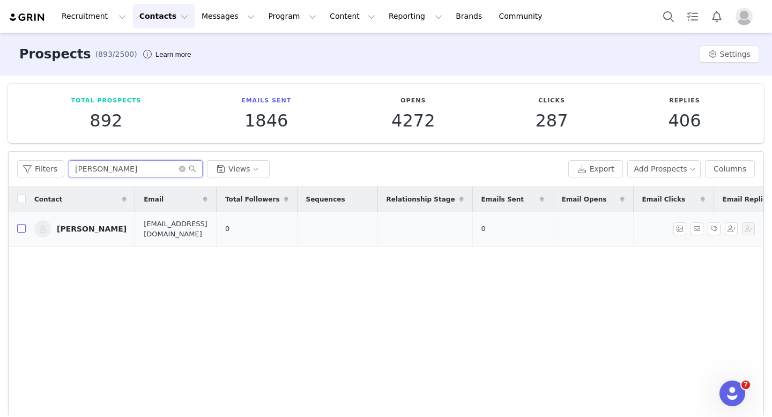
type input "[PERSON_NAME]"
click at [22, 226] on input "checkbox" at bounding box center [21, 228] width 9 height 9
checkbox input "true"
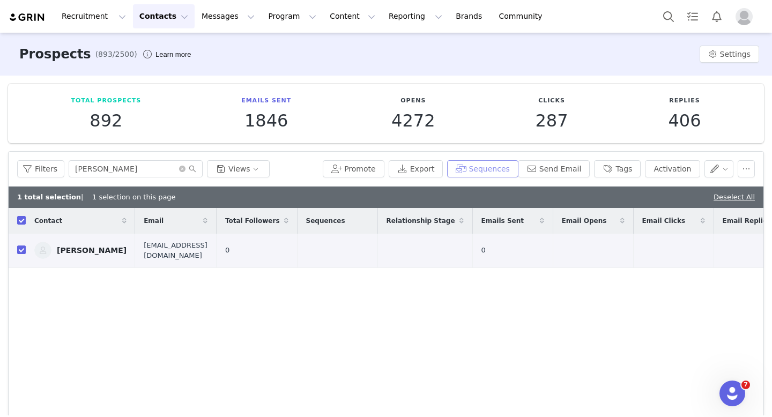
click at [470, 168] on button "Sequences" at bounding box center [482, 168] width 71 height 17
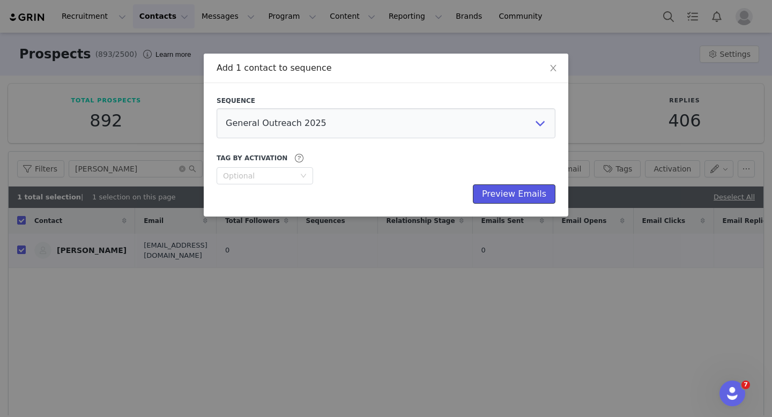
click at [525, 192] on button "Preview Emails" at bounding box center [514, 193] width 83 height 19
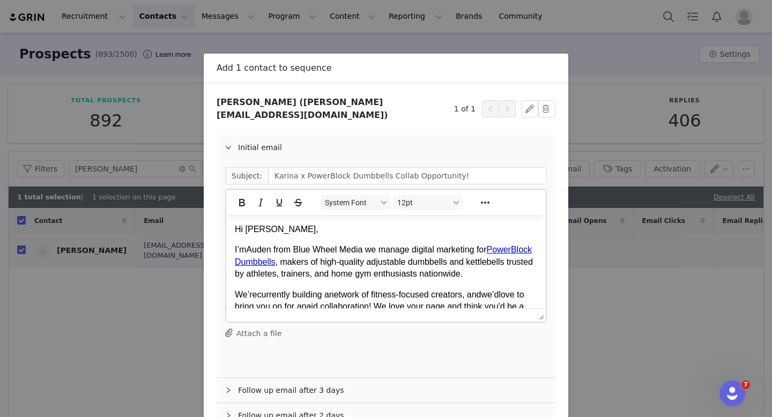
scroll to position [59, 0]
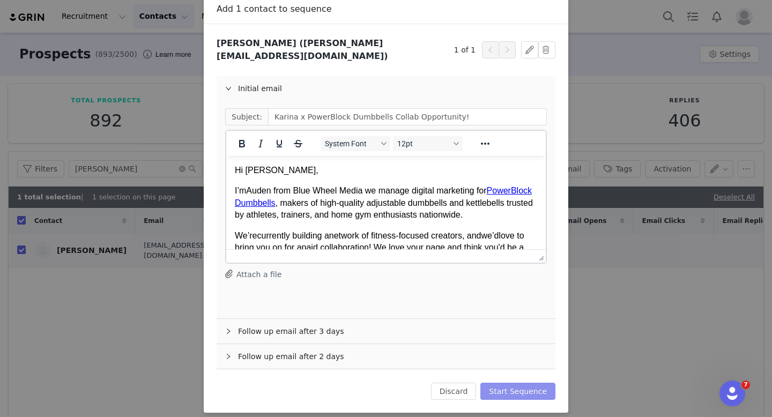
click at [523, 383] on button "Start Sequence" at bounding box center [517, 391] width 75 height 17
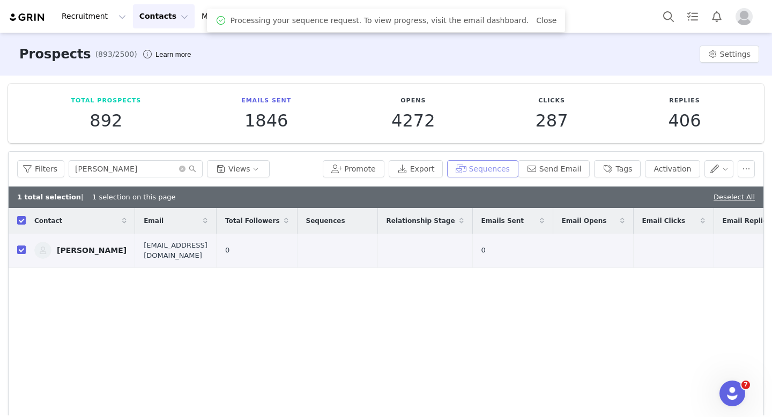
scroll to position [0, 0]
click at [368, 331] on div "Contact Email Total Followers Sequences Relationship Stage Emails Sent Email Op…" at bounding box center [386, 325] width 754 height 234
click at [745, 16] on img "Profile" at bounding box center [743, 16] width 17 height 17
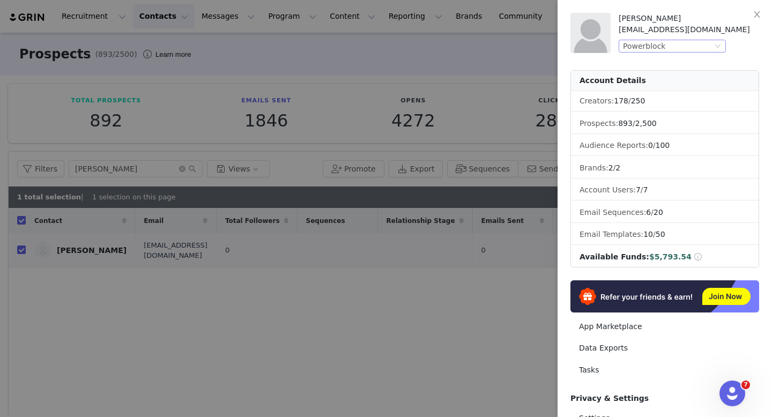
click at [709, 42] on div "Powerblock" at bounding box center [667, 46] width 89 height 12
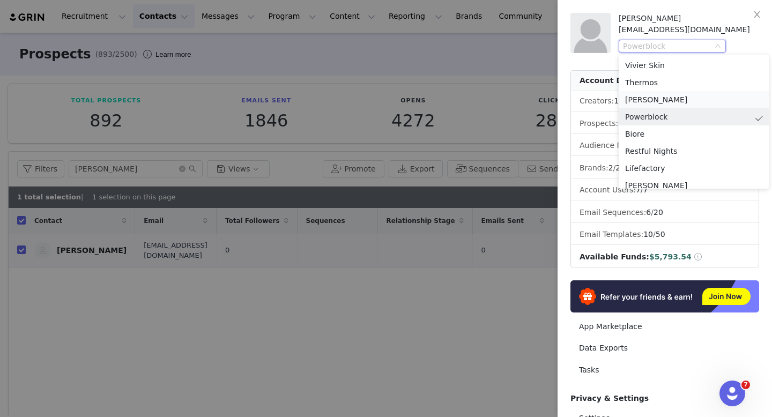
click at [660, 96] on li "[PERSON_NAME]" at bounding box center [693, 99] width 150 height 17
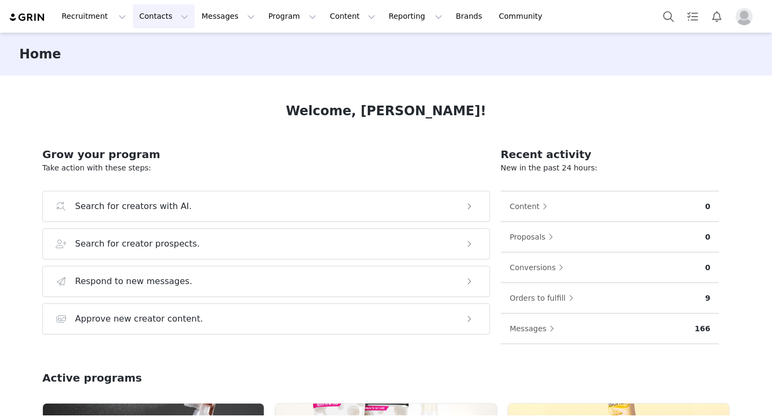
click at [161, 19] on button "Contacts Contacts" at bounding box center [164, 16] width 62 height 24
click at [154, 47] on p "Creators" at bounding box center [150, 47] width 32 height 11
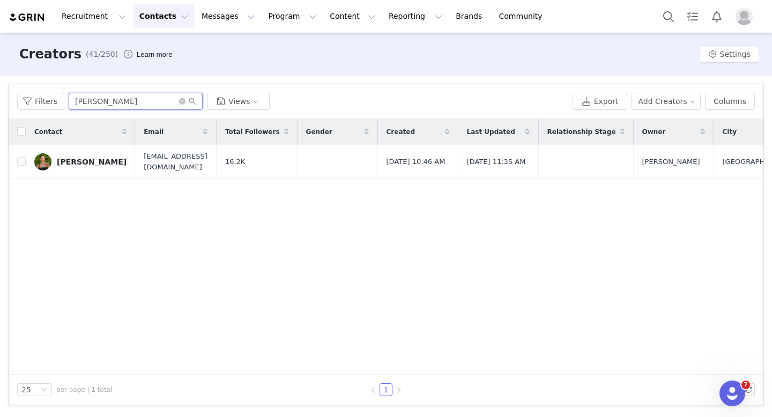
click at [146, 104] on input "[PERSON_NAME]" at bounding box center [136, 101] width 134 height 17
type input "k"
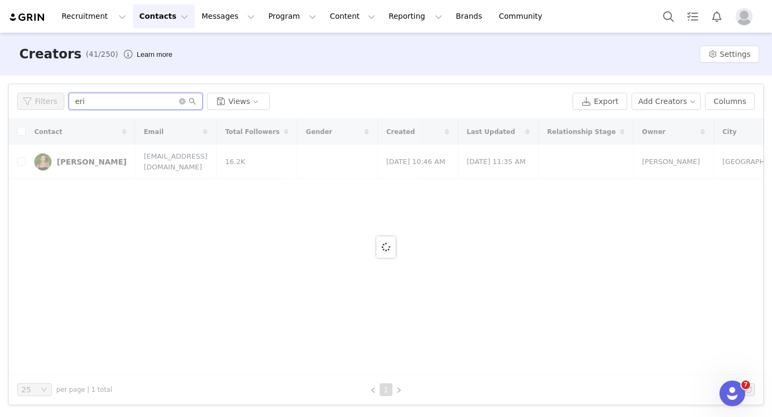
type input "[PERSON_NAME]"
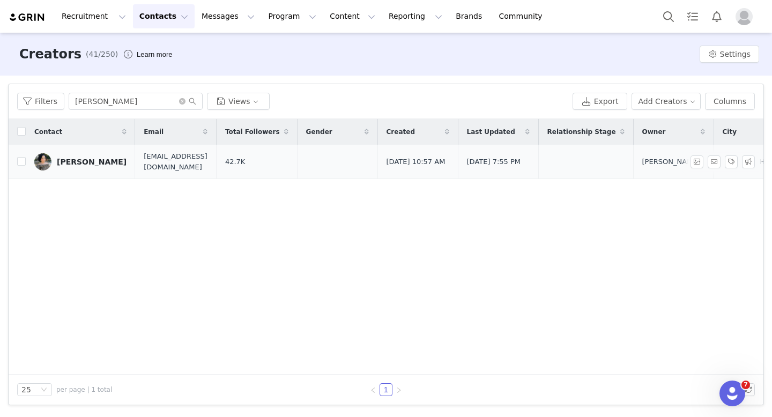
click at [63, 164] on div "[PERSON_NAME]" at bounding box center [92, 162] width 70 height 9
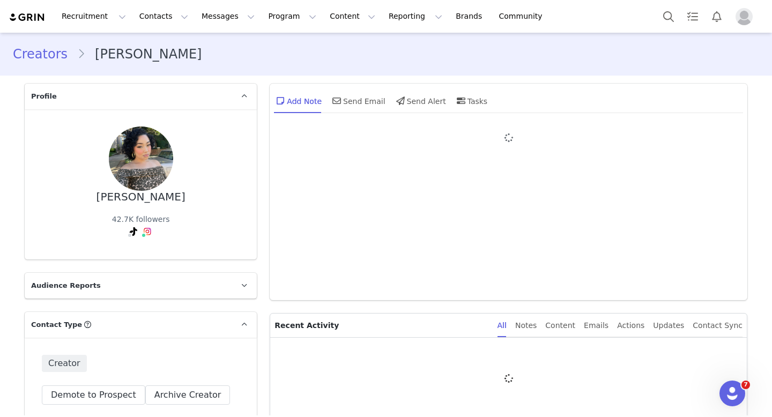
type input "+1 ([GEOGRAPHIC_DATA])"
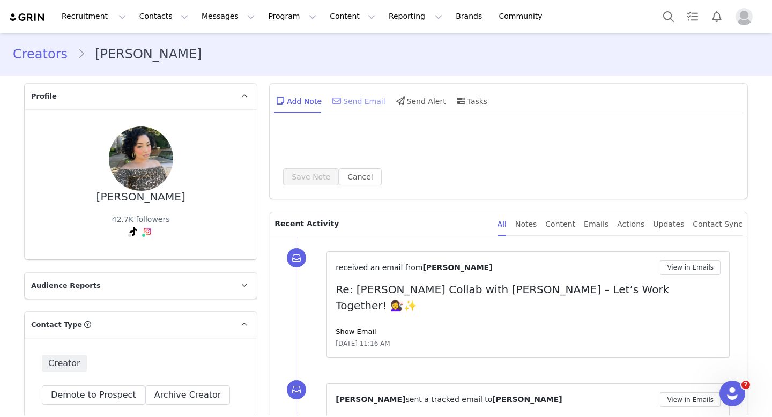
click at [358, 96] on div "Send Email" at bounding box center [357, 101] width 55 height 26
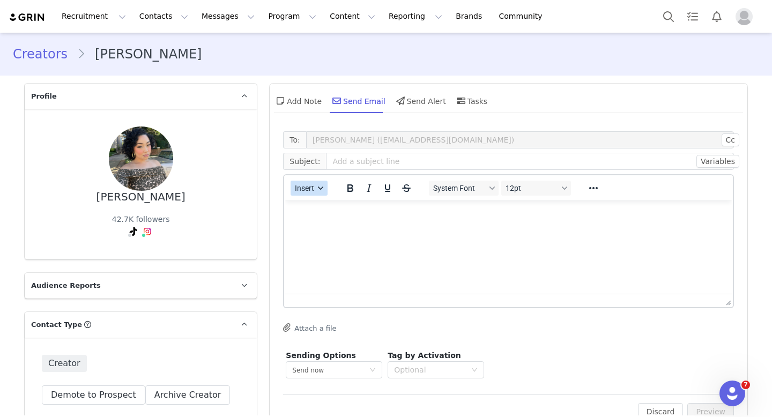
click at [316, 183] on button "Insert" at bounding box center [308, 188] width 37 height 15
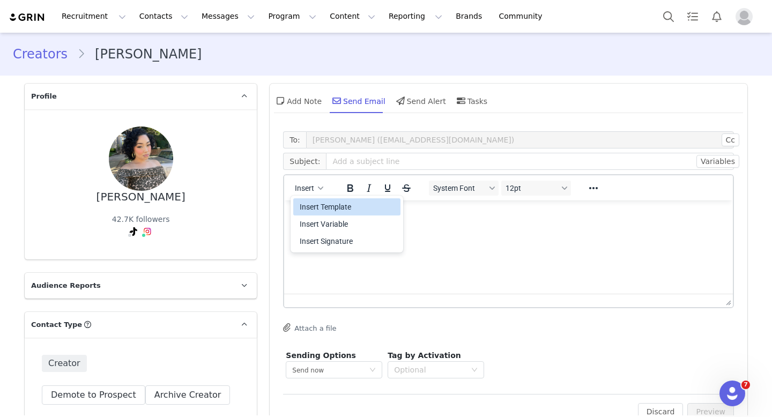
click at [325, 205] on div "Insert Template" at bounding box center [348, 206] width 96 height 13
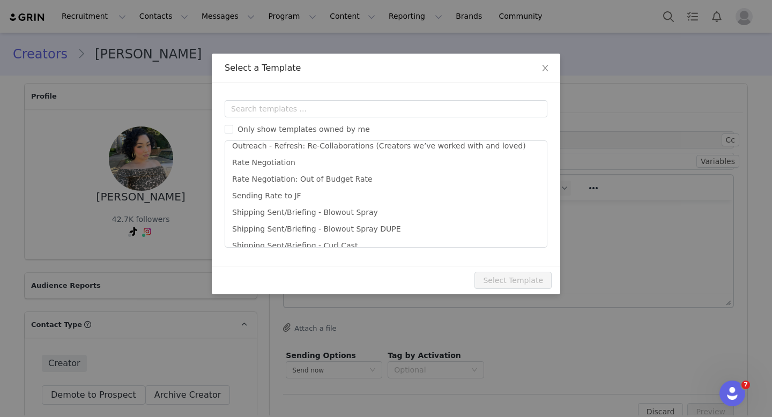
scroll to position [333, 0]
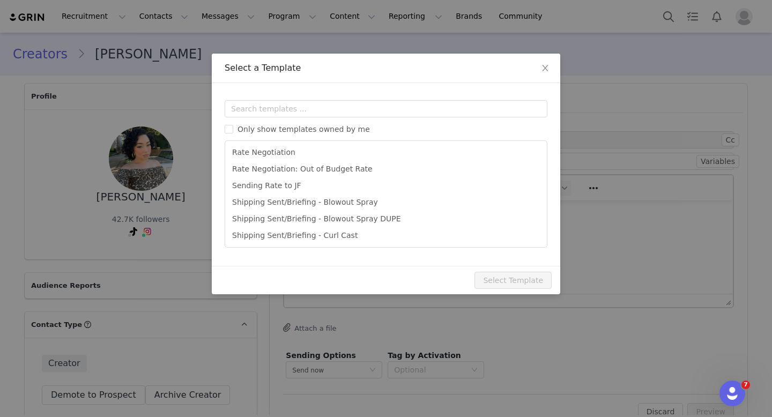
click at [325, 205] on li "Shipping Sent/Briefing - Blowout Spray" at bounding box center [385, 202] width 313 height 17
type input "[first_name] Paid Collab with [PERSON_NAME] – Let’s Work Together! 💇‍♀️✨"
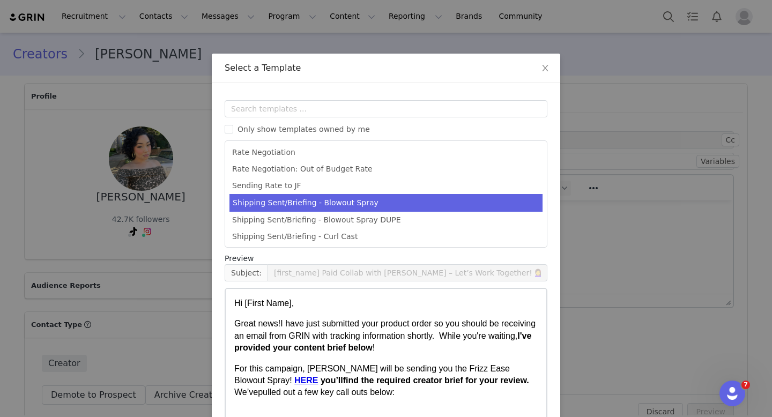
scroll to position [345, 0]
click at [535, 342] on p "Great news! I have just submitted your product order so you should be receiving…" at bounding box center [385, 336] width 303 height 36
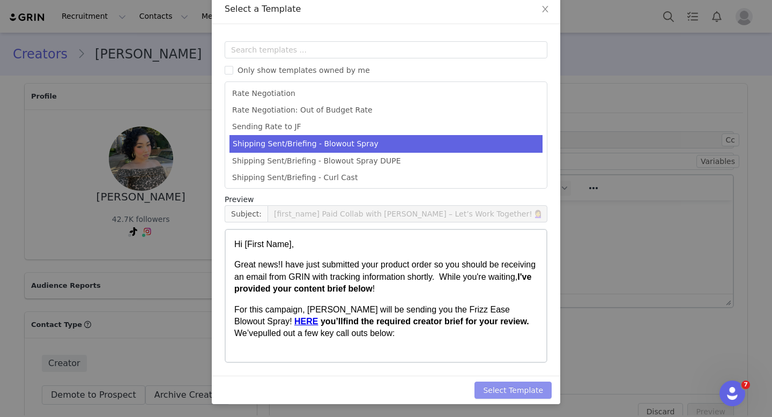
click at [509, 394] on button "Select Template" at bounding box center [512, 389] width 77 height 17
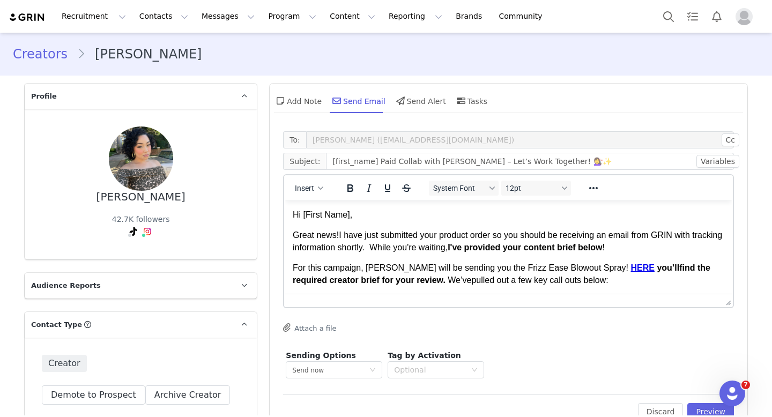
scroll to position [0, 0]
click at [520, 281] on span "pulled out a few key call outs below:" at bounding box center [539, 279] width 137 height 9
click at [429, 239] on span "I have just submitted your product order so you should be receiving an email fr…" at bounding box center [507, 240] width 429 height 21
drag, startPoint x: 550, startPoint y: 161, endPoint x: 500, endPoint y: 162, distance: 50.4
click at [500, 162] on input "[first_name] Paid Collab with [PERSON_NAME] – Let’s Work Together! 💇‍♀️✨" at bounding box center [530, 161] width 408 height 17
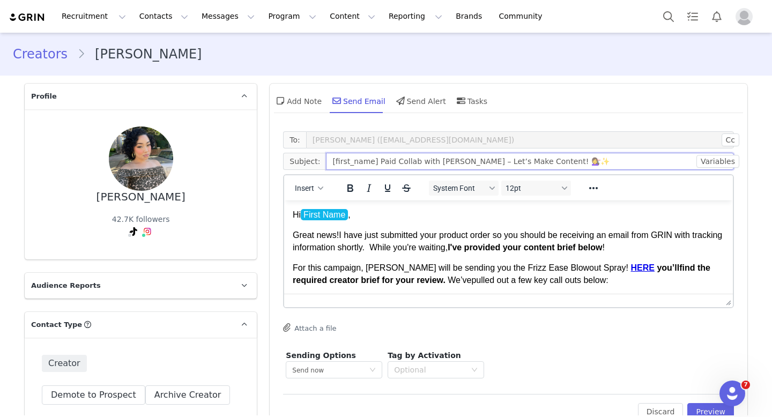
drag, startPoint x: 431, startPoint y: 161, endPoint x: 328, endPoint y: 160, distance: 102.3
click at [328, 160] on input "[first_name] Paid Collab with [PERSON_NAME] – Let’s Make Content! 💇‍♀️✨" at bounding box center [530, 161] width 408 height 17
type input "[PERSON_NAME] [PERSON_NAME] – Let’s Make Content! 💇‍♀️✨"
click at [356, 248] on span "I have just submitted your product order so you should be receiving an email fr…" at bounding box center [507, 240] width 429 height 21
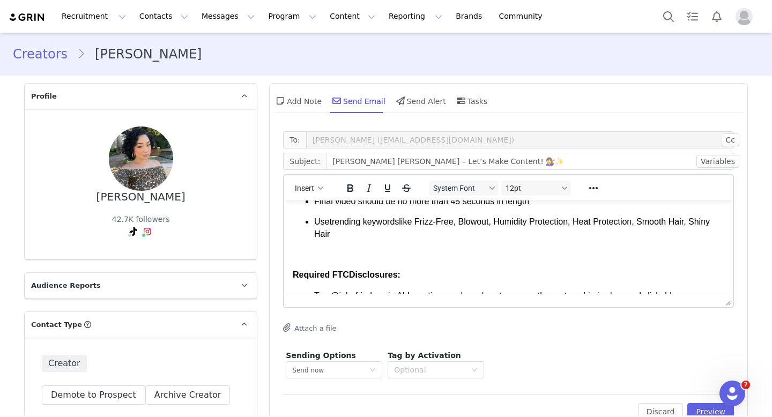
click at [356, 248] on div "For this campaign, [PERSON_NAME] will be sending you the Frizz Ease Blowout Spr…" at bounding box center [508, 62] width 431 height 398
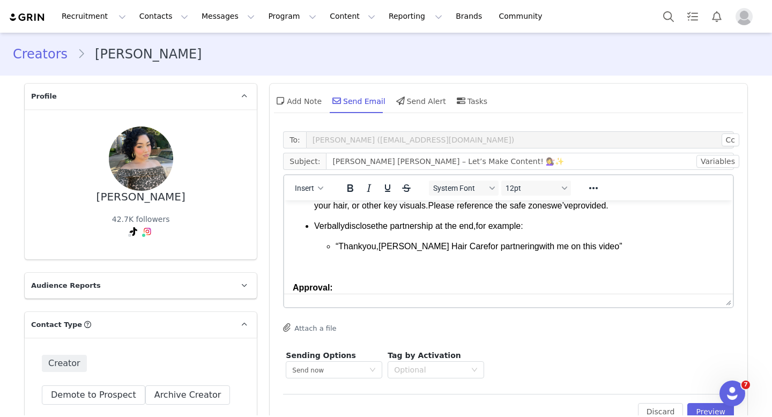
scroll to position [710, 0]
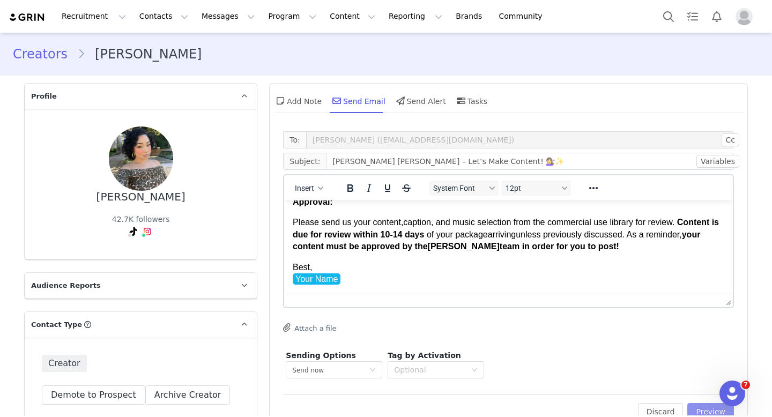
click at [702, 409] on button "Preview" at bounding box center [710, 411] width 47 height 17
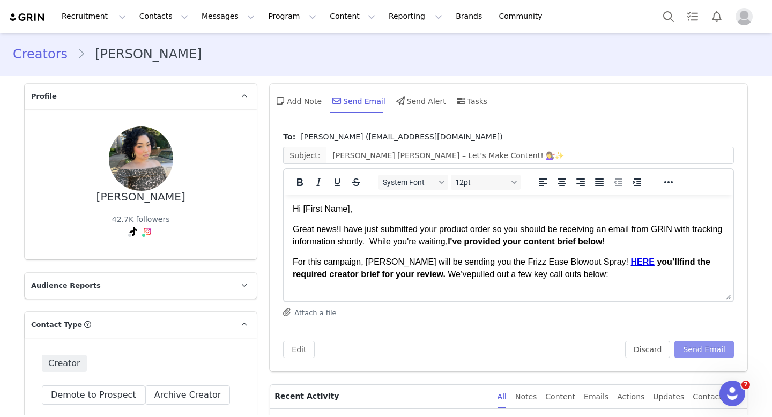
scroll to position [0, 0]
click at [413, 244] on span "While you're waiting, I've provided your content brief below !" at bounding box center [486, 241] width 235 height 9
click at [351, 209] on span "Hi [First Name]," at bounding box center [322, 208] width 59 height 9
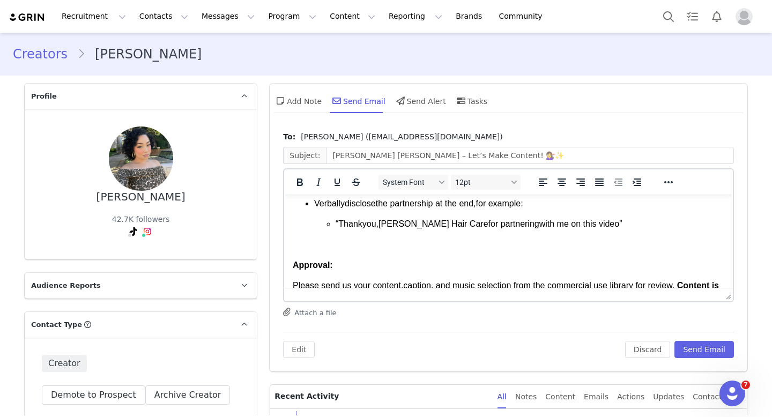
scroll to position [710, 0]
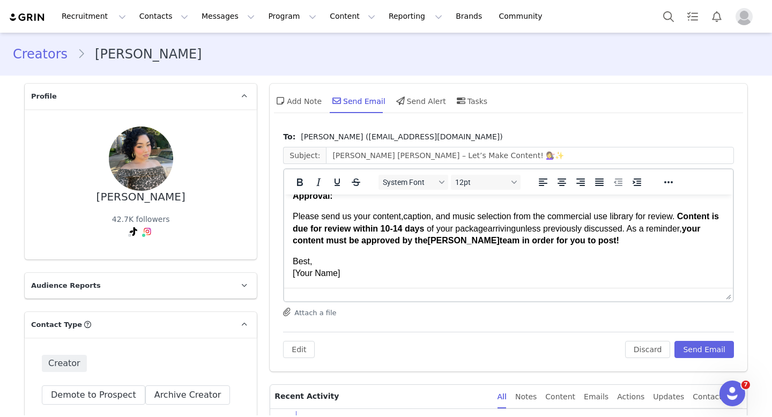
click at [385, 272] on p "Best, [Your Name]" at bounding box center [508, 268] width 431 height 24
click at [712, 352] on button "Send Email" at bounding box center [703, 349] width 59 height 17
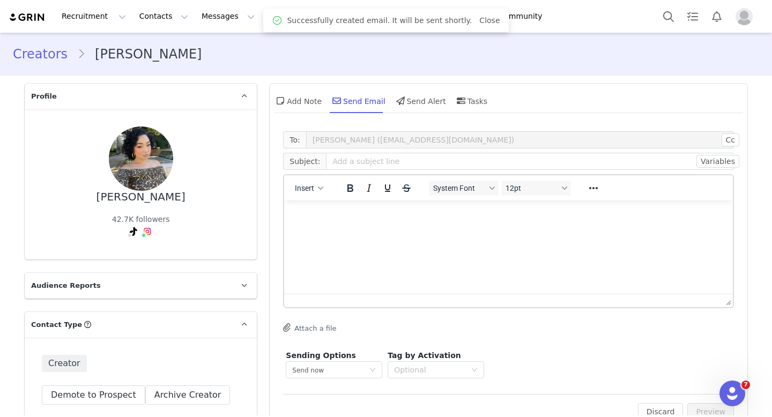
scroll to position [0, 0]
